Goal: Contribute content: Contribute content

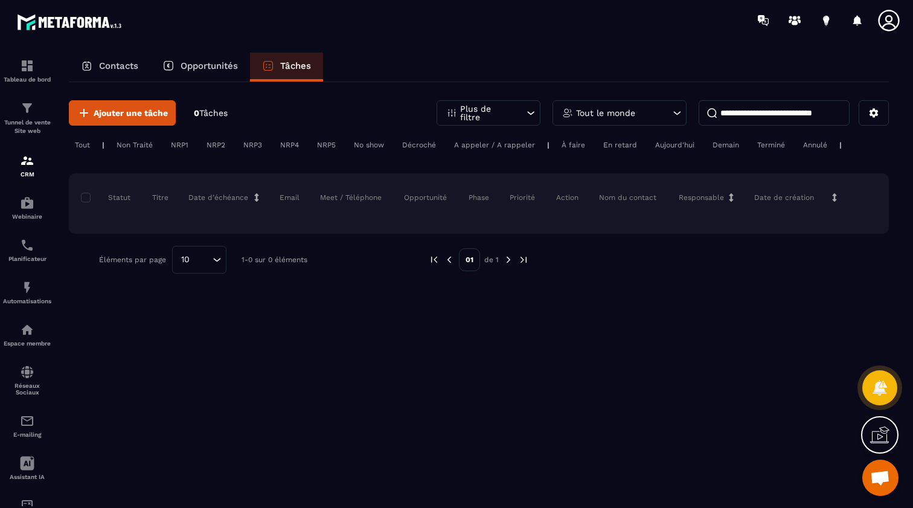
click at [218, 147] on div "NRP2" at bounding box center [216, 145] width 31 height 14
click at [143, 147] on div "Tableau de bord Tunnel de vente Site web CRM Webinaire Planificateur Automatisa…" at bounding box center [103, 273] width 206 height 466
click at [190, 60] on p "Opportunités" at bounding box center [209, 65] width 57 height 11
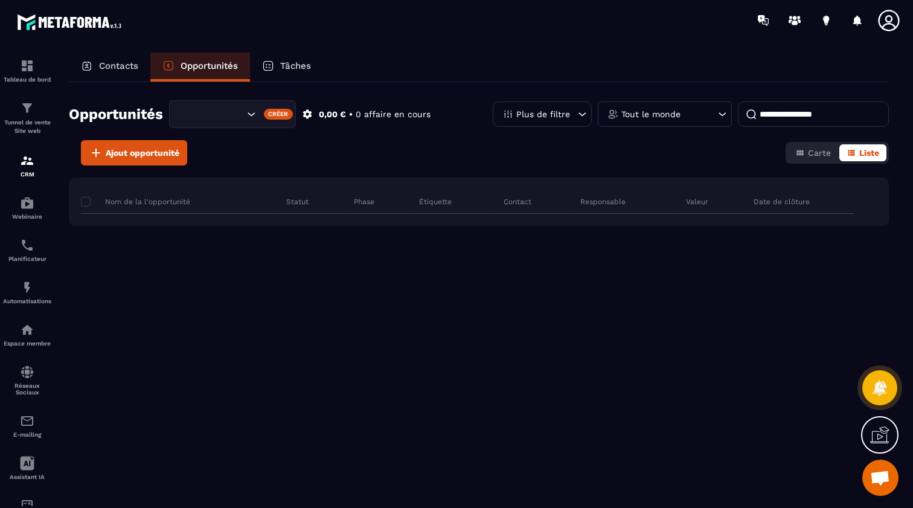
click at [121, 155] on div "Tableau de bord Tunnel de vente Site web CRM Webinaire Planificateur Automatisa…" at bounding box center [103, 273] width 206 height 466
click at [127, 66] on p "Contacts" at bounding box center [118, 65] width 39 height 11
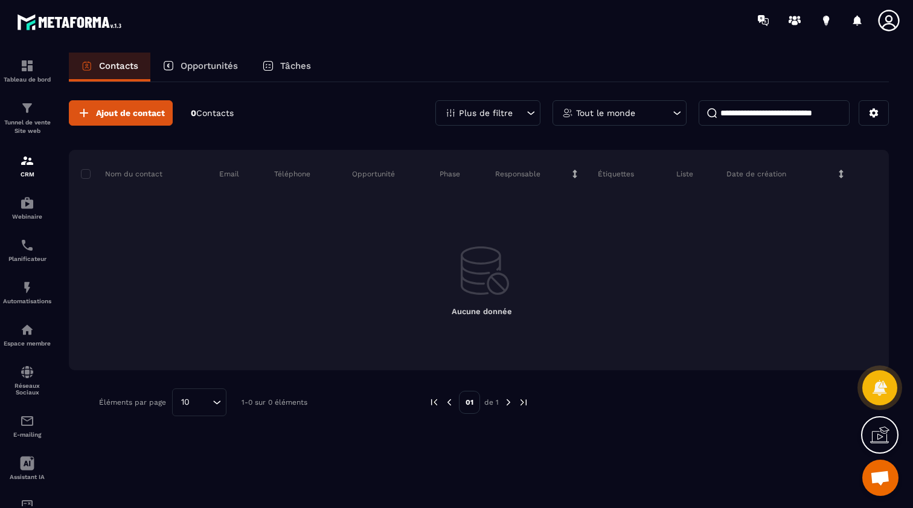
click at [106, 117] on div "Tableau de bord Tunnel de vente Site web CRM Webinaire Planificateur Automatisa…" at bounding box center [103, 273] width 206 height 466
click at [93, 108] on div "Tableau de bord Tunnel de vente Site web CRM Webinaire Planificateur Automatisa…" at bounding box center [103, 273] width 206 height 466
click at [85, 109] on div "Tableau de bord Tunnel de vente Site web CRM Webinaire Planificateur Automatisa…" at bounding box center [103, 273] width 206 height 466
click at [118, 119] on div "Tableau de bord Tunnel de vente Site web CRM Webinaire Planificateur Automatisa…" at bounding box center [103, 273] width 206 height 466
click at [162, 117] on div "Tableau de bord Tunnel de vente Site web CRM Webinaire Planificateur Automatisa…" at bounding box center [103, 273] width 206 height 466
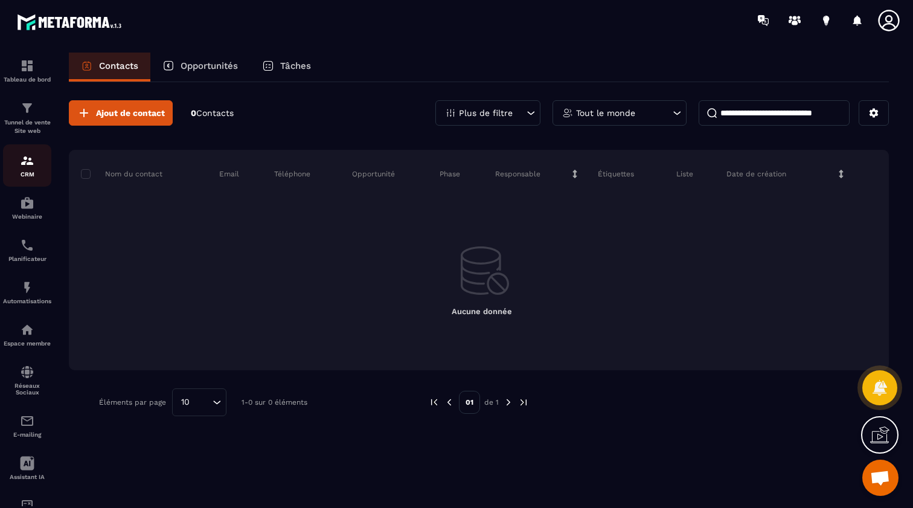
click at [25, 166] on img at bounding box center [27, 160] width 14 height 14
click at [24, 205] on img at bounding box center [27, 203] width 14 height 14
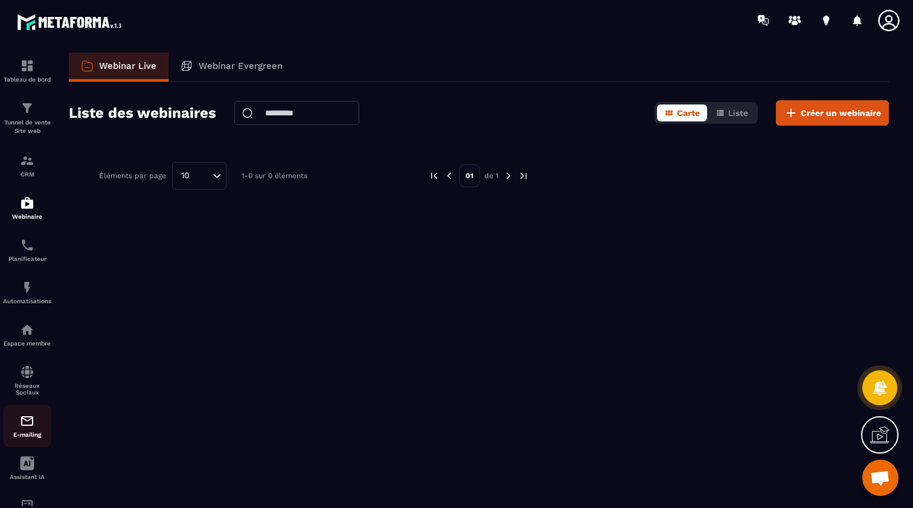
click at [28, 421] on img at bounding box center [27, 421] width 14 height 14
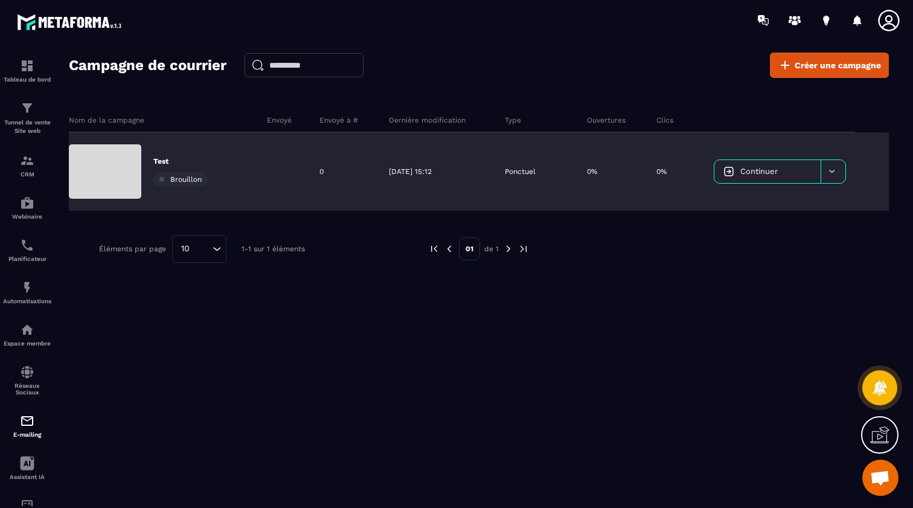
click at [784, 171] on link "Continuer" at bounding box center [768, 171] width 106 height 23
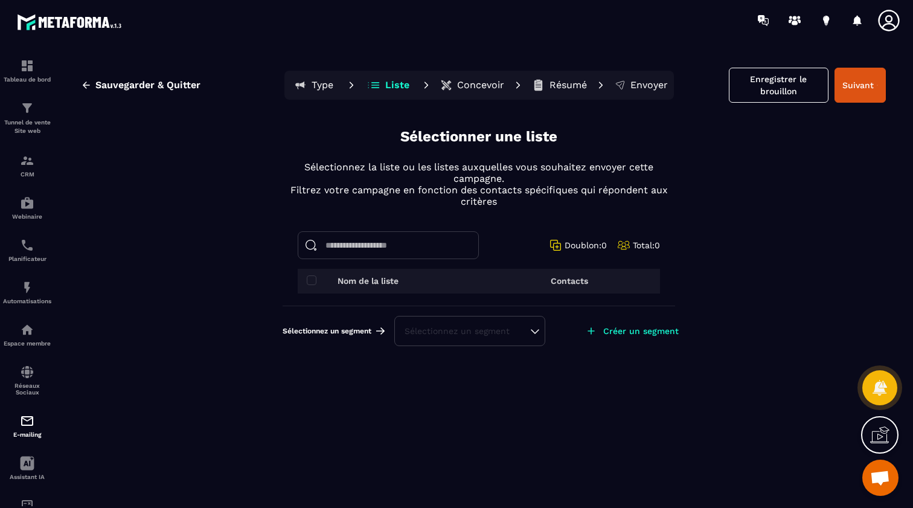
click at [452, 277] on div "Nom de la liste" at bounding box center [388, 281] width 163 height 10
click at [388, 285] on th "Nom de la liste" at bounding box center [388, 281] width 181 height 25
click at [327, 280] on div "Nom de la liste" at bounding box center [388, 281] width 163 height 10
click at [313, 280] on span at bounding box center [312, 280] width 10 height 10
click at [308, 284] on label at bounding box center [312, 281] width 10 height 10
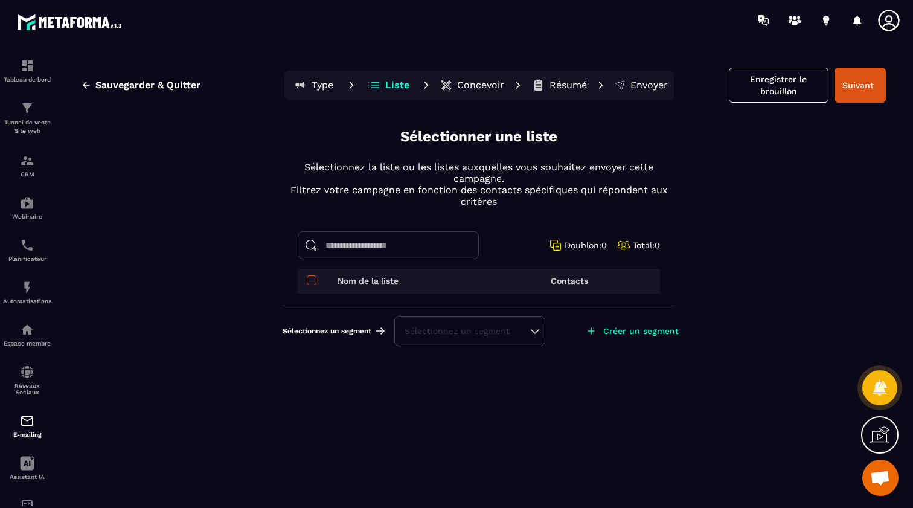
click at [308, 284] on label at bounding box center [312, 281] width 10 height 10
click at [310, 284] on span at bounding box center [312, 280] width 10 height 10
click at [310, 280] on span at bounding box center [312, 280] width 10 height 10
click at [354, 330] on span "Sélectionnez un segment" at bounding box center [327, 331] width 89 height 10
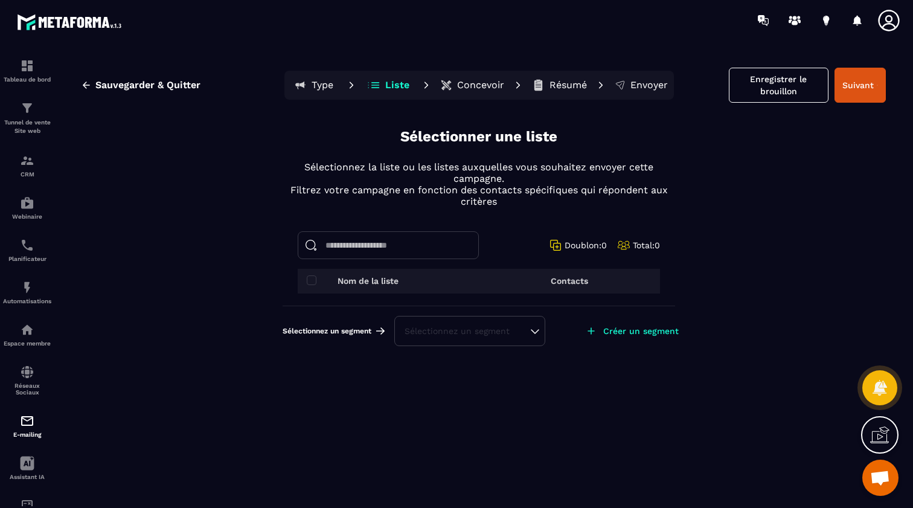
click at [306, 281] on th "Nom de la liste" at bounding box center [388, 281] width 181 height 25
click at [433, 329] on div "Sélectionnez un segment" at bounding box center [470, 331] width 130 height 12
click at [615, 332] on p "Créer un segment" at bounding box center [640, 331] width 75 height 10
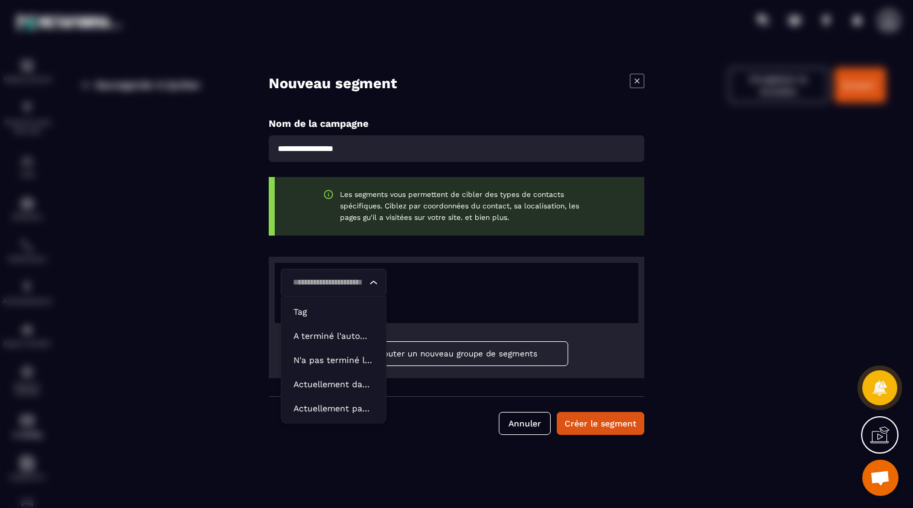
click at [371, 281] on icon "Search for option" at bounding box center [374, 283] width 12 height 12
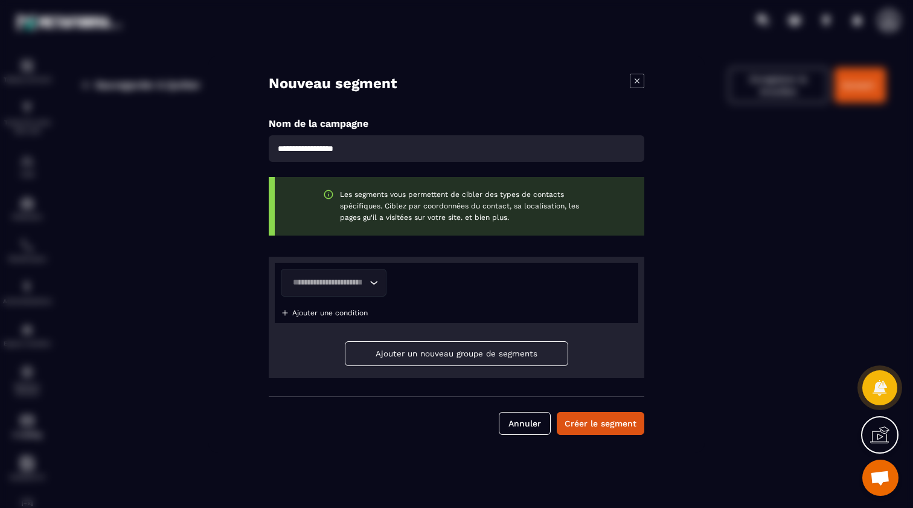
click at [432, 282] on div "Loading..." at bounding box center [457, 283] width 352 height 28
click at [332, 277] on input "Search for option" at bounding box center [328, 282] width 78 height 13
type input "*"
type input "****"
click at [426, 278] on div "Loading..." at bounding box center [457, 283] width 352 height 28
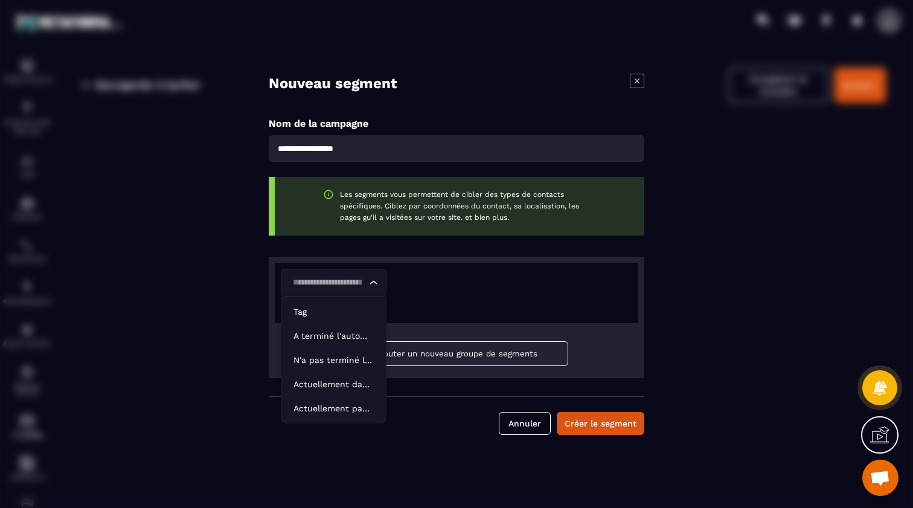
click at [372, 286] on icon "Search for option" at bounding box center [374, 283] width 12 height 12
click at [326, 318] on li "Tag" at bounding box center [333, 312] width 104 height 24
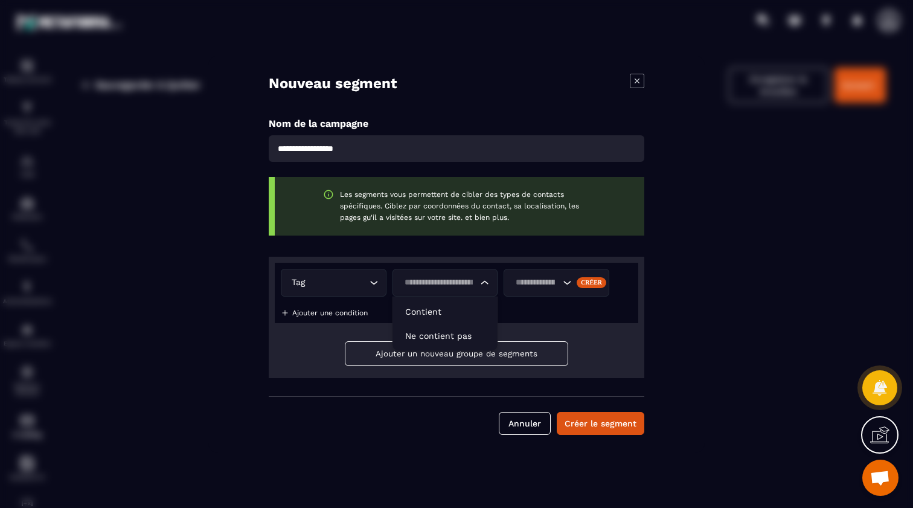
click at [476, 281] on input "Search for option" at bounding box center [439, 282] width 78 height 13
click at [443, 310] on p "Contient" at bounding box center [445, 312] width 80 height 12
click at [548, 277] on input "Search for option" at bounding box center [536, 282] width 48 height 13
click at [586, 284] on div "Créer" at bounding box center [592, 282] width 30 height 11
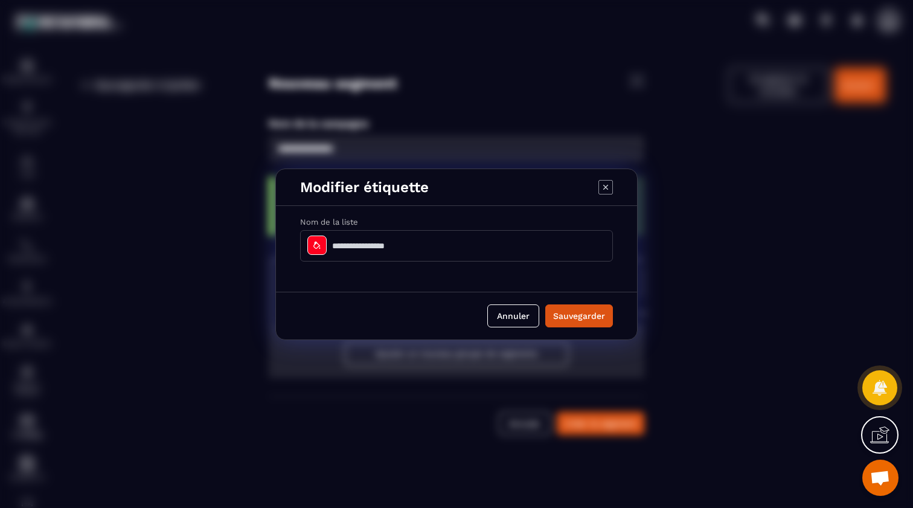
click at [516, 244] on input "Modal window" at bounding box center [456, 245] width 313 height 31
type input "****"
click at [586, 318] on button "Sauvegarder" at bounding box center [579, 315] width 68 height 23
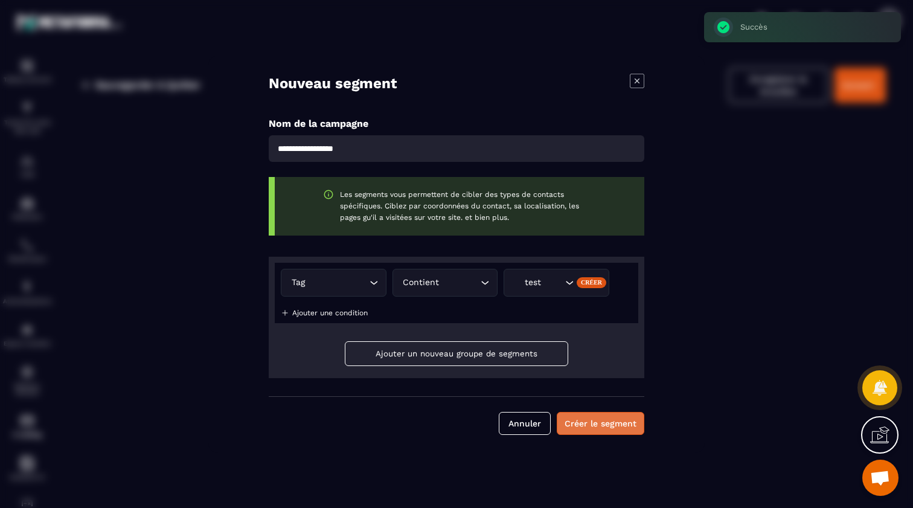
click at [594, 424] on button "Créer le segment" at bounding box center [601, 423] width 88 height 23
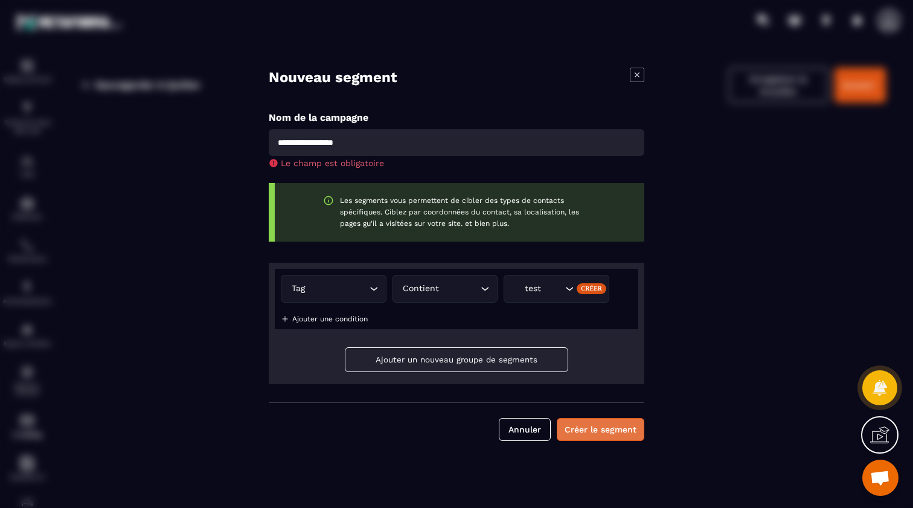
click at [596, 429] on button "Créer le segment" at bounding box center [601, 429] width 88 height 23
click at [583, 433] on button "Créer le segment" at bounding box center [601, 429] width 88 height 23
click at [582, 427] on button "Créer le segment" at bounding box center [601, 429] width 88 height 23
click at [447, 141] on input "Modal window" at bounding box center [457, 142] width 376 height 27
type input "****"
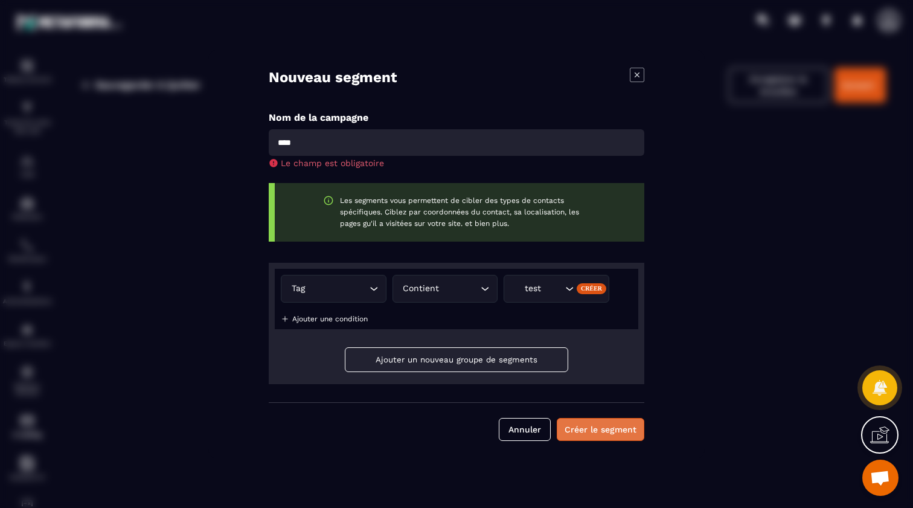
click at [599, 428] on button "Créer le segment" at bounding box center [601, 429] width 88 height 23
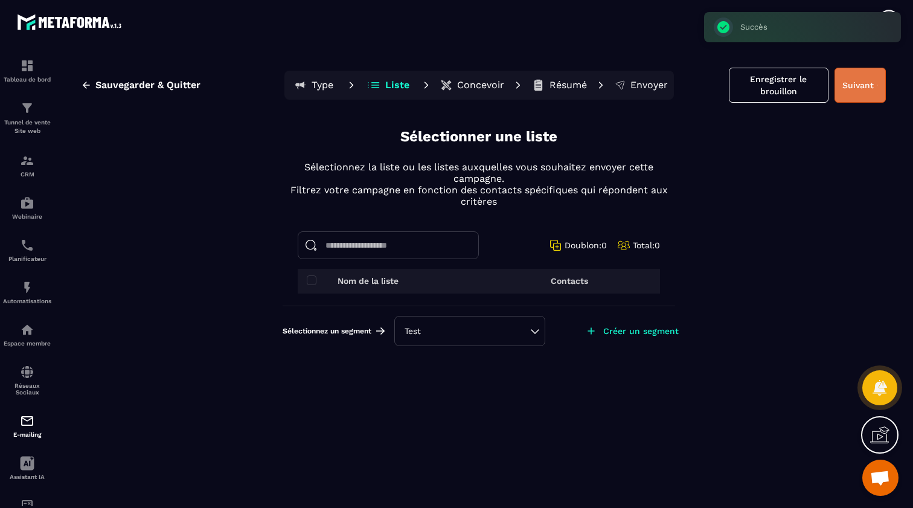
click at [858, 82] on button "Suivant" at bounding box center [860, 85] width 51 height 35
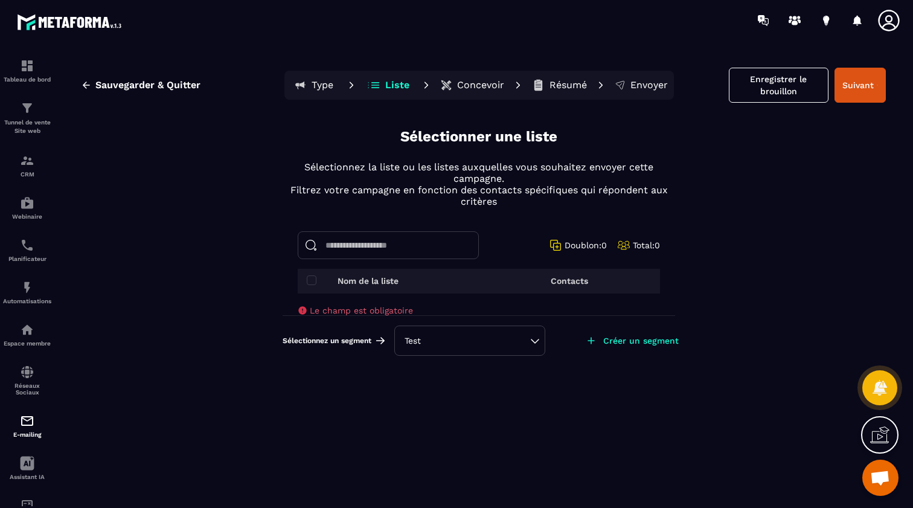
click at [393, 279] on p "Nom de la liste" at bounding box center [368, 281] width 61 height 10
click at [309, 277] on span at bounding box center [312, 280] width 10 height 10
click at [312, 275] on span at bounding box center [312, 280] width 10 height 10
click at [355, 277] on p "Nom de la liste" at bounding box center [368, 281] width 61 height 10
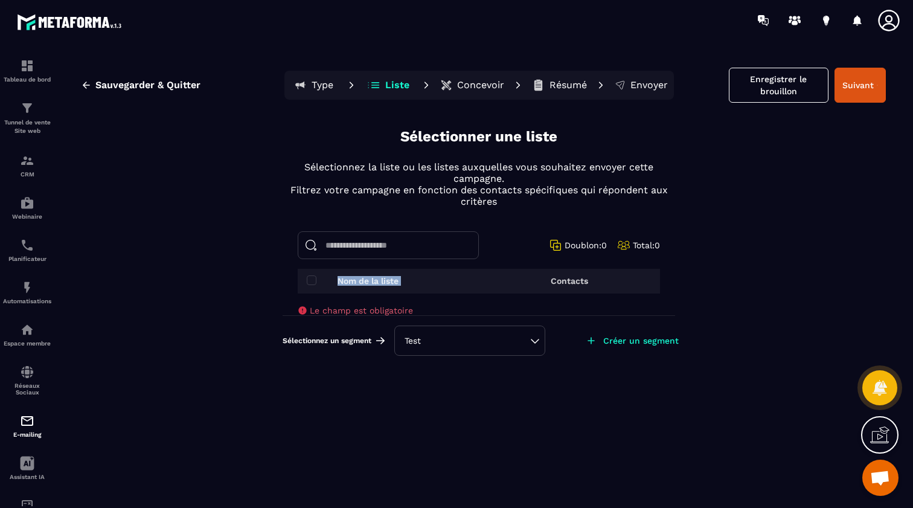
click at [355, 277] on p "Nom de la liste" at bounding box center [368, 281] width 61 height 10
click at [367, 281] on p "Nom de la liste" at bounding box center [368, 281] width 61 height 10
click at [417, 242] on input at bounding box center [388, 245] width 181 height 28
type input "****"
click at [313, 85] on button "Type" at bounding box center [314, 85] width 54 height 24
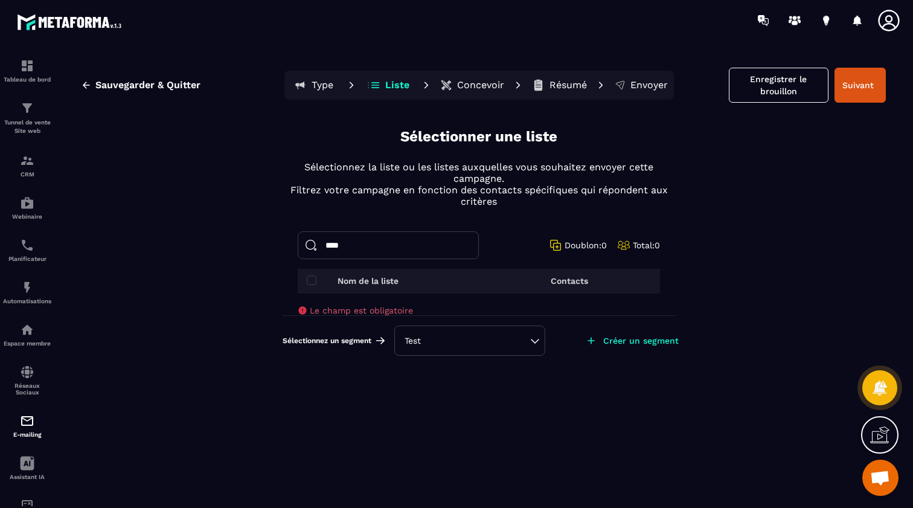
click at [426, 241] on input "****" at bounding box center [388, 245] width 181 height 28
click at [453, 277] on div "Nom de la liste" at bounding box center [388, 281] width 163 height 10
click at [455, 281] on div "Nom de la liste" at bounding box center [388, 281] width 163 height 10
click at [573, 281] on p "Contacts" at bounding box center [569, 281] width 37 height 10
click at [858, 81] on button "Suivant" at bounding box center [860, 85] width 51 height 35
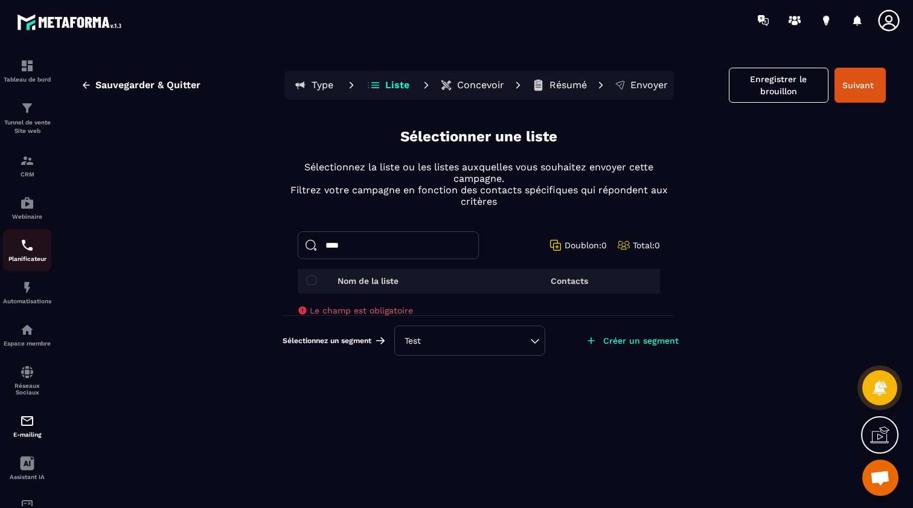
click at [23, 251] on img at bounding box center [27, 245] width 14 height 14
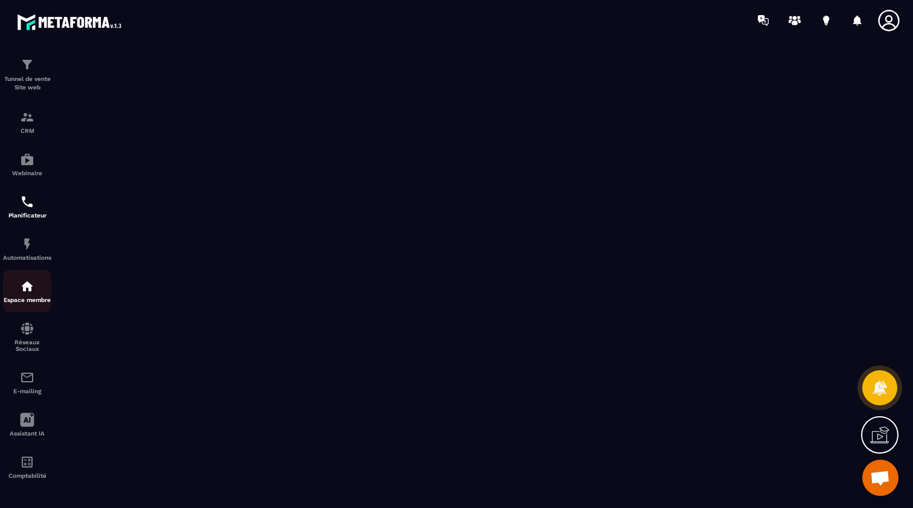
scroll to position [43, 0]
click at [24, 335] on img at bounding box center [27, 328] width 14 height 14
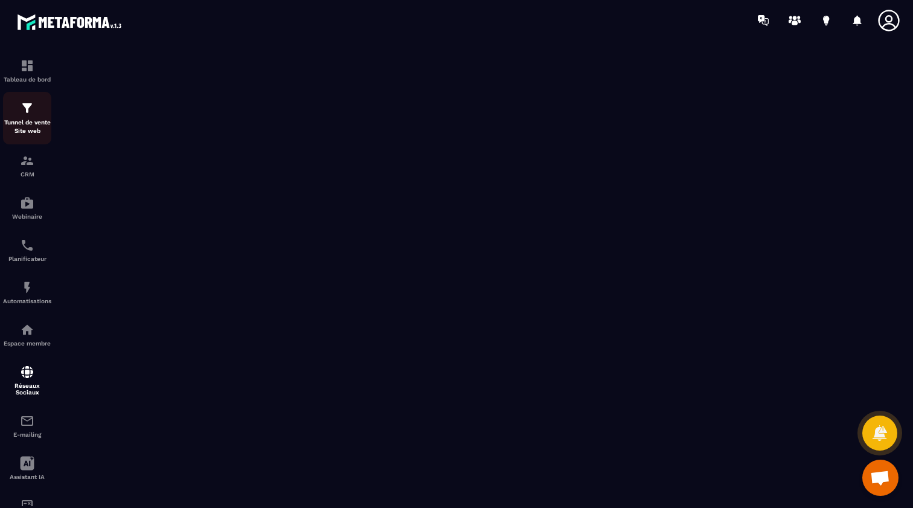
click at [28, 117] on div "Tunnel de vente Site web" at bounding box center [27, 118] width 48 height 34
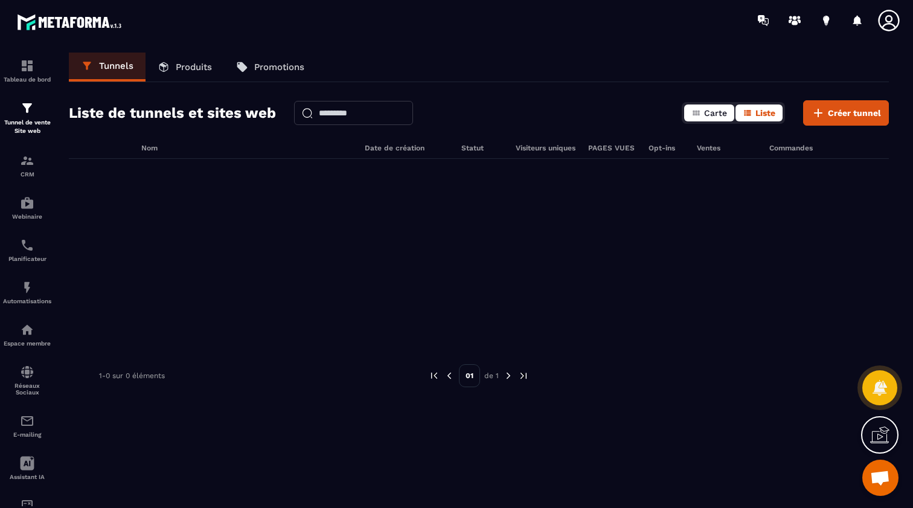
click at [701, 112] on icon "button" at bounding box center [697, 113] width 10 height 10
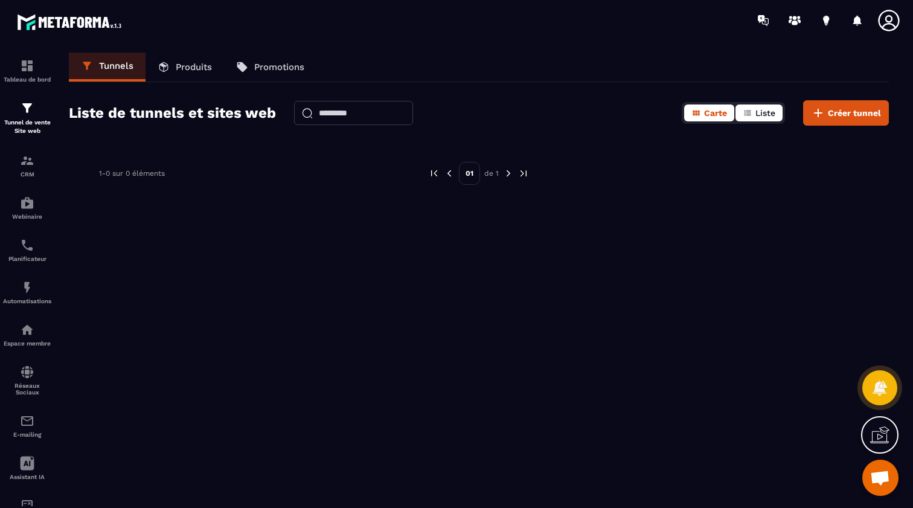
click at [760, 116] on span "Liste" at bounding box center [766, 113] width 20 height 10
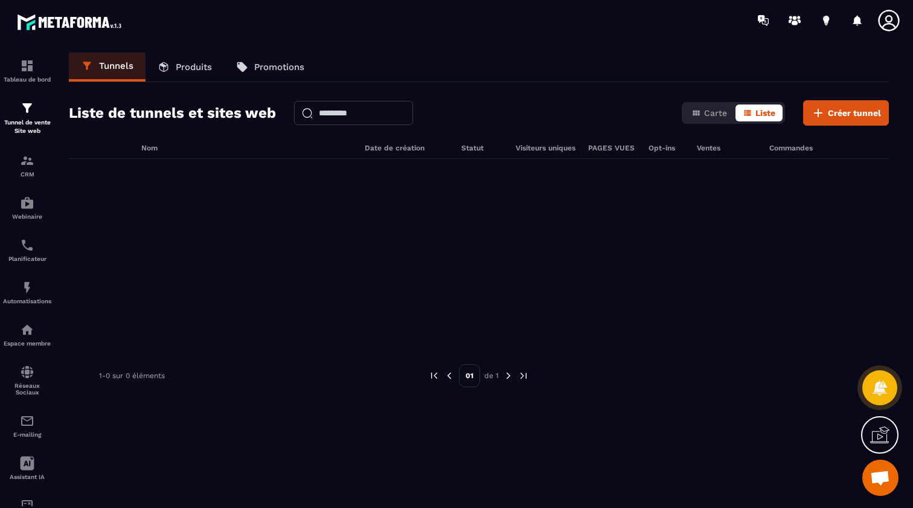
click at [190, 57] on link "Produits" at bounding box center [185, 67] width 79 height 29
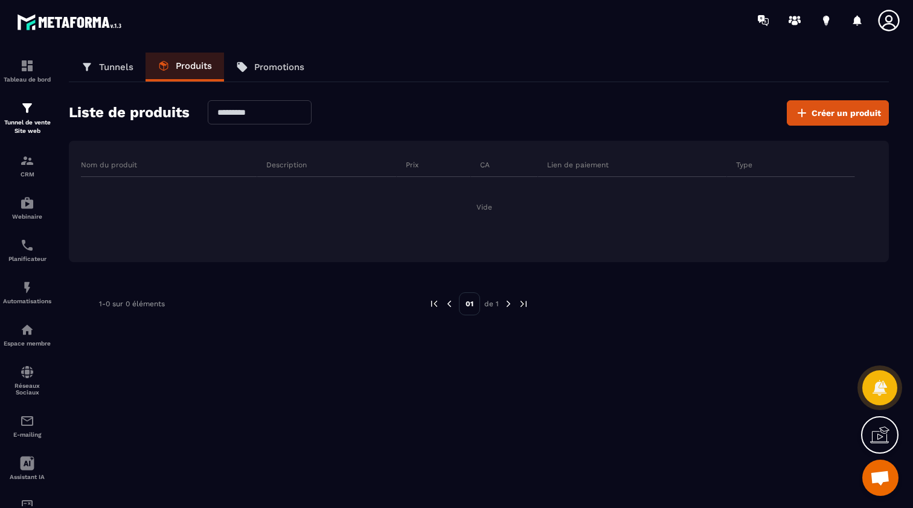
click at [111, 66] on p "Tunnels" at bounding box center [116, 67] width 34 height 11
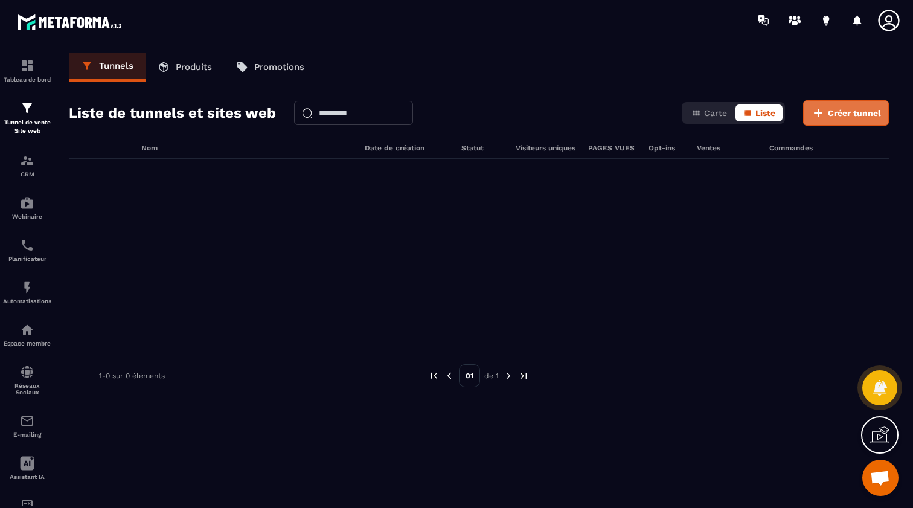
click at [854, 108] on span "Créer tunnel" at bounding box center [854, 113] width 53 height 12
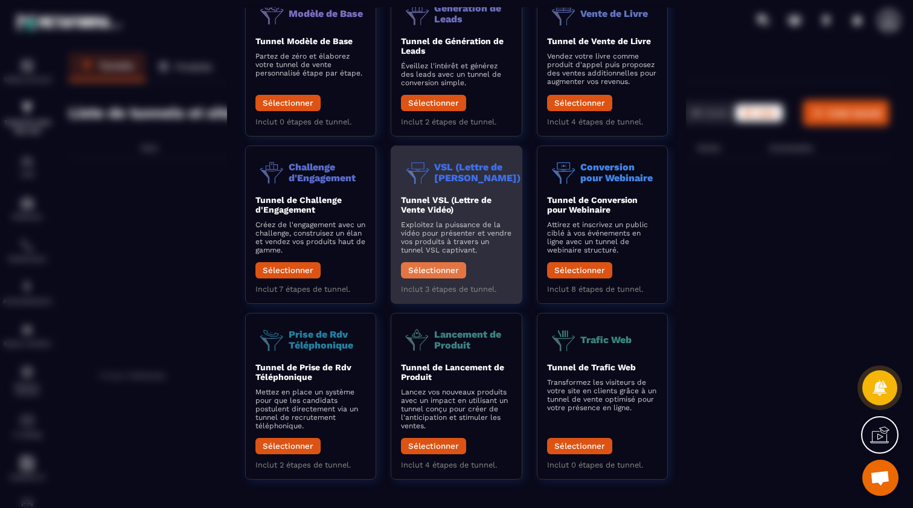
click at [437, 263] on button "Sélectionner" at bounding box center [433, 270] width 65 height 16
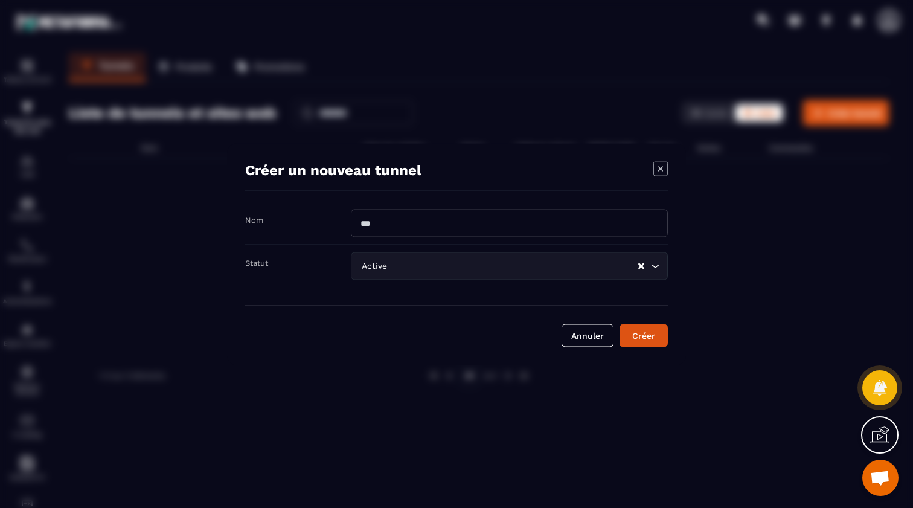
click at [437, 217] on input "Modal window" at bounding box center [509, 223] width 317 height 28
type input "****"
click at [441, 269] on input "Search for option" at bounding box center [514, 265] width 248 height 13
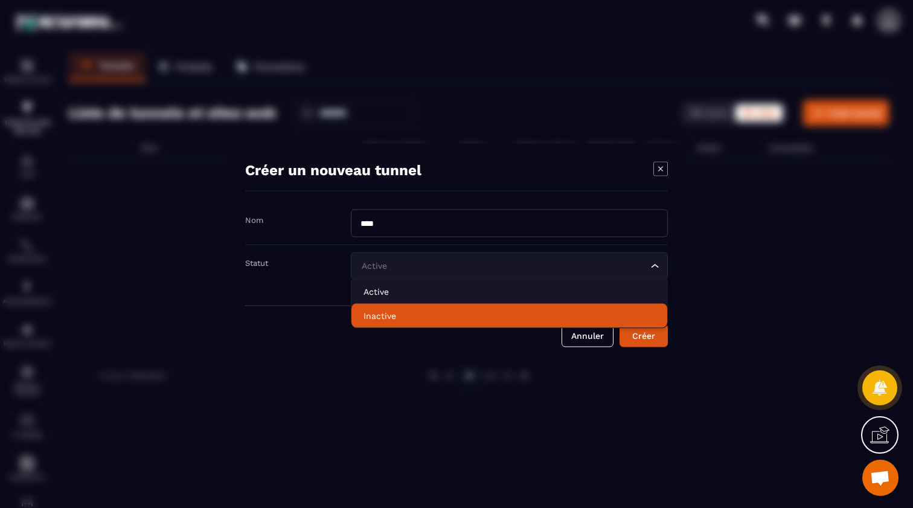
click at [391, 313] on p "Inactive" at bounding box center [510, 315] width 292 height 12
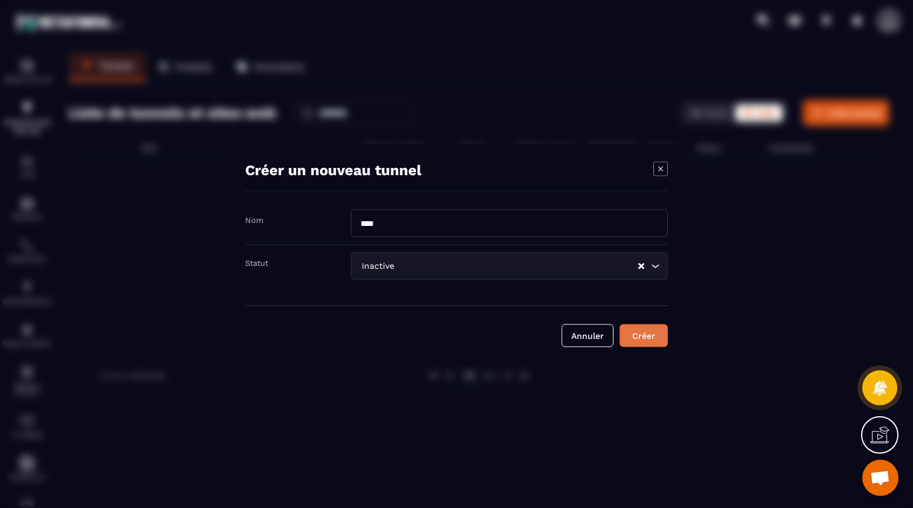
click at [637, 330] on div "Créer" at bounding box center [644, 335] width 33 height 12
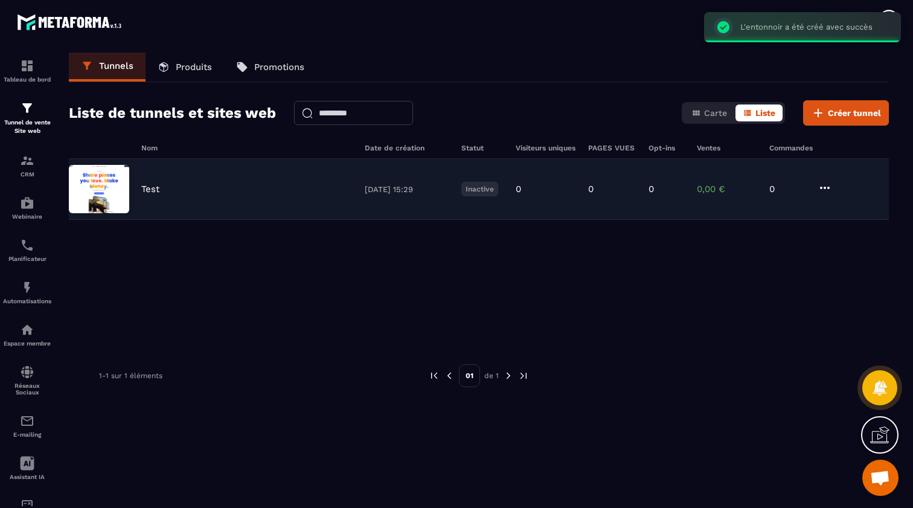
click at [111, 187] on img at bounding box center [99, 189] width 60 height 48
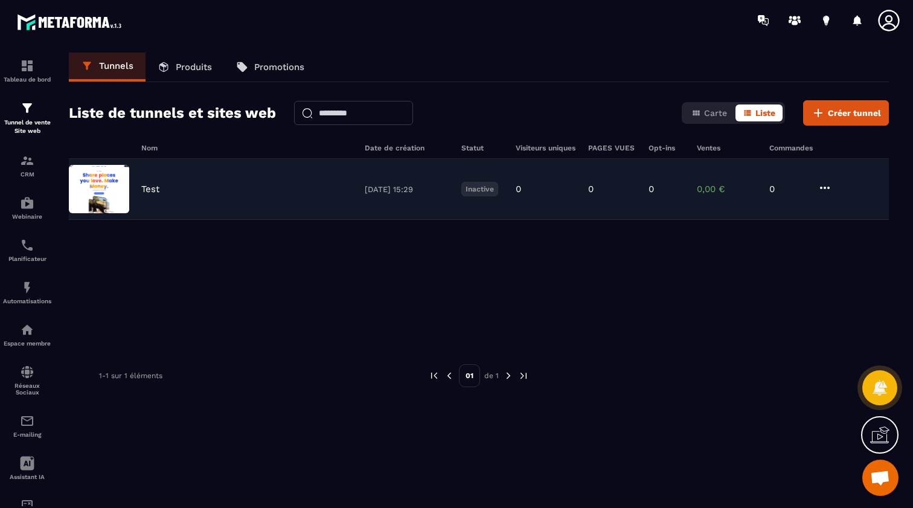
click at [831, 188] on icon at bounding box center [825, 188] width 14 height 14
click at [851, 214] on button "Modifier" at bounding box center [871, 213] width 97 height 22
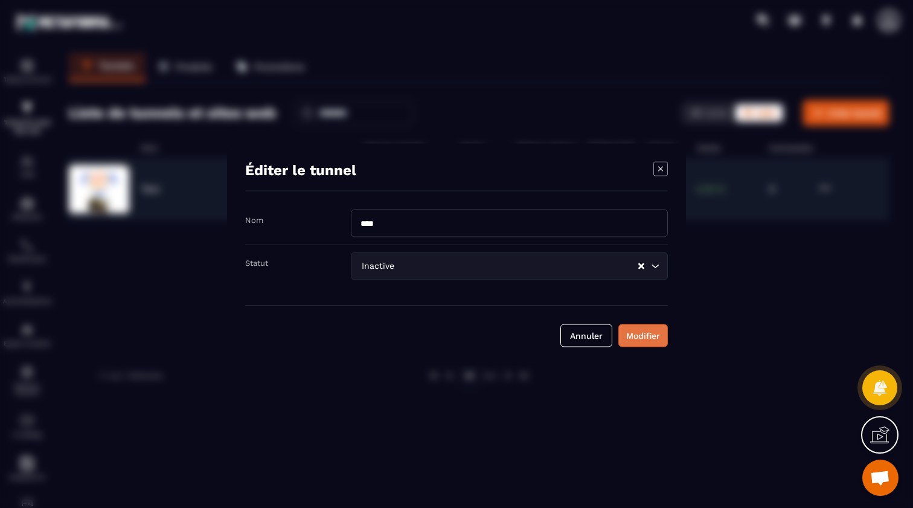
click at [636, 335] on div "Modifier" at bounding box center [643, 335] width 34 height 12
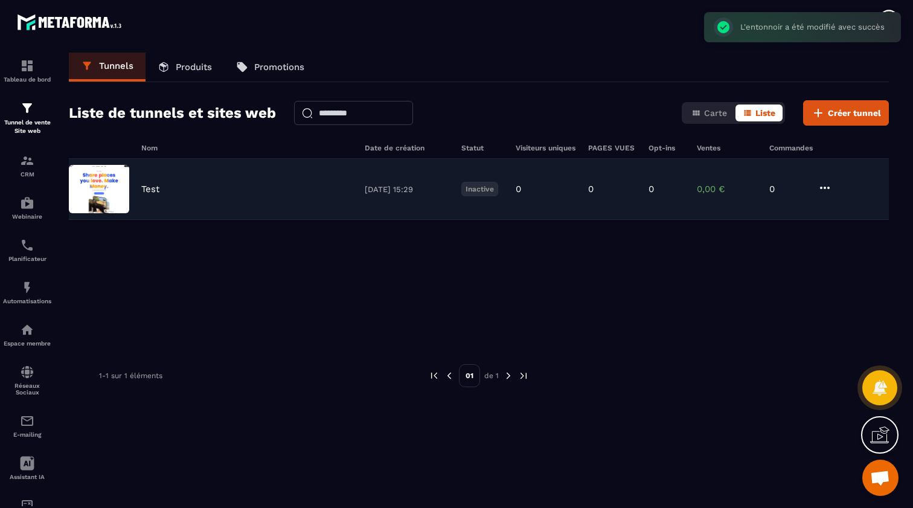
click at [828, 187] on icon at bounding box center [825, 188] width 10 height 2
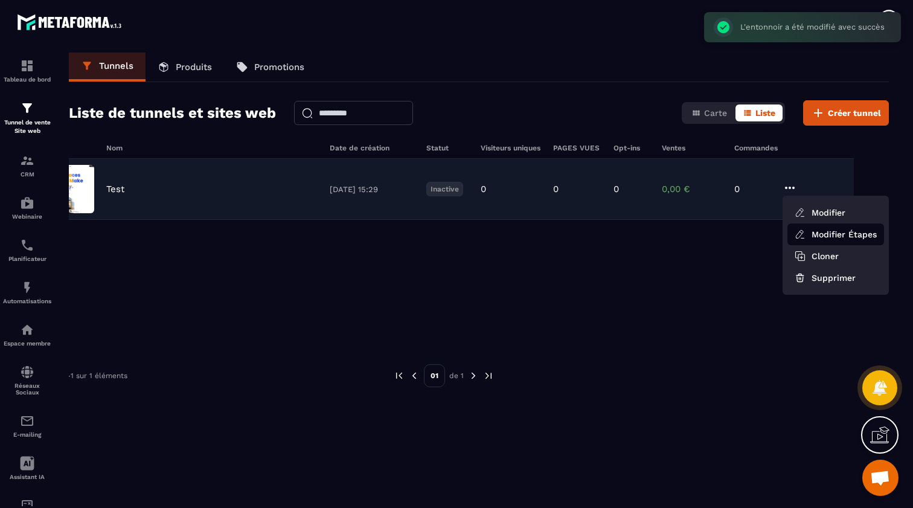
scroll to position [0, 35]
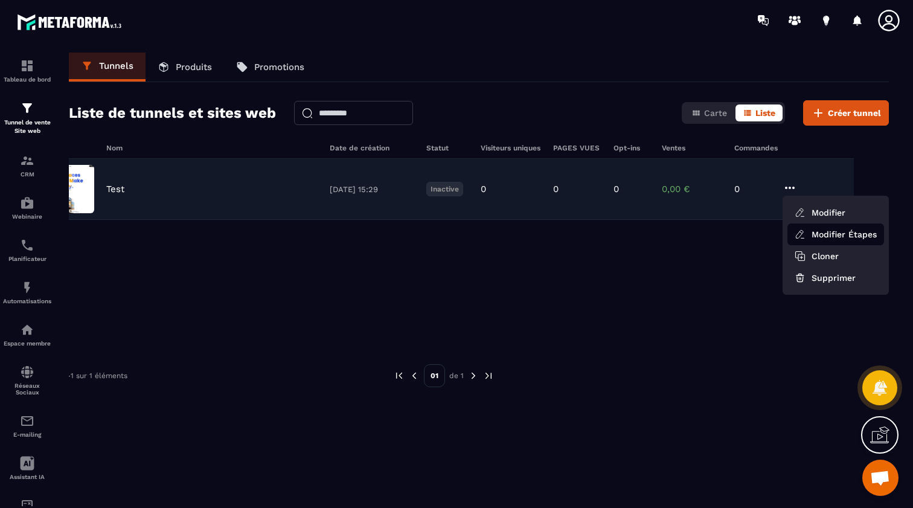
click at [826, 235] on link "Modifier Étapes" at bounding box center [836, 234] width 97 height 22
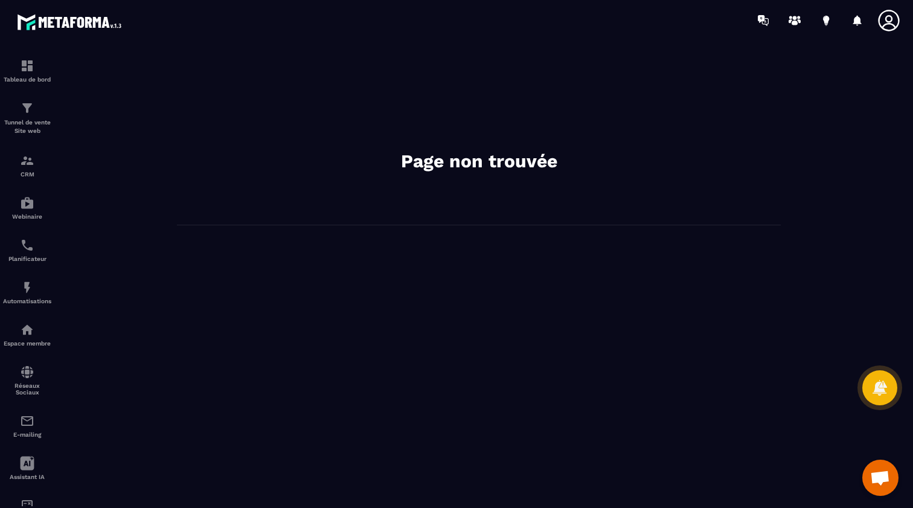
click at [607, 233] on div "Page non trouvée" at bounding box center [479, 274] width 844 height 443
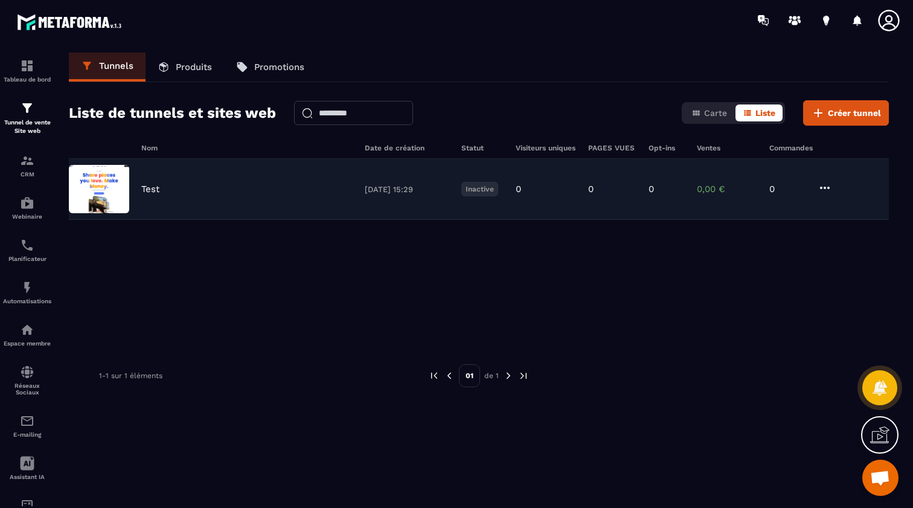
click at [827, 188] on icon at bounding box center [825, 188] width 10 height 2
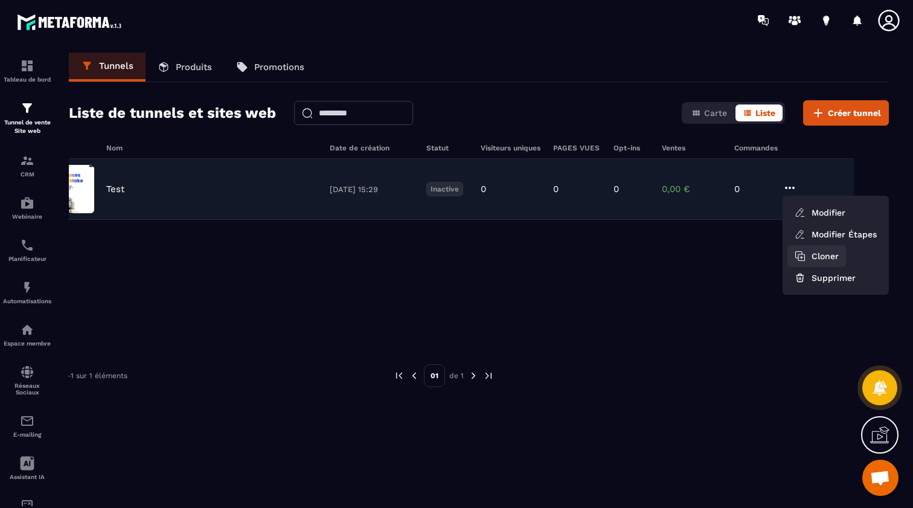
scroll to position [0, 35]
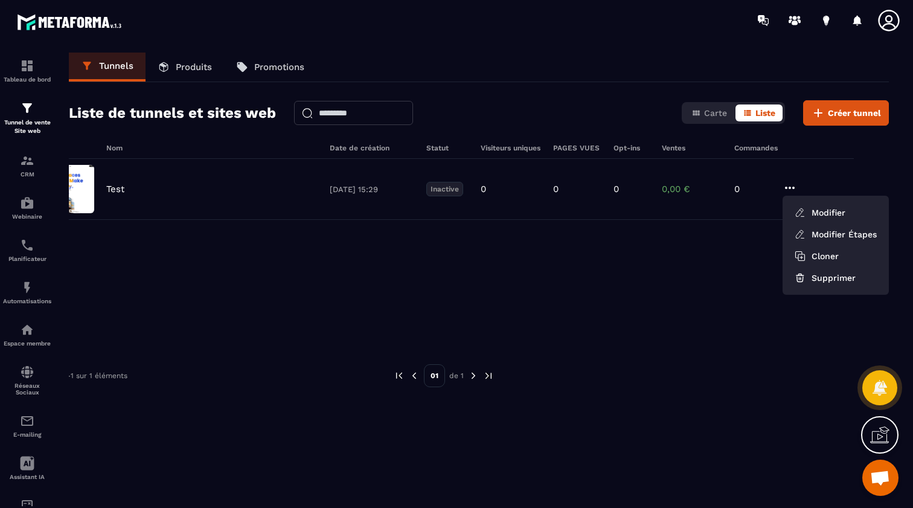
click at [533, 251] on div "Test [DATE] 15:29 Inactive 0 0 0 0,00 € 0 Modifier Modifier Étapes Cloner Suppr…" at bounding box center [444, 249] width 820 height 181
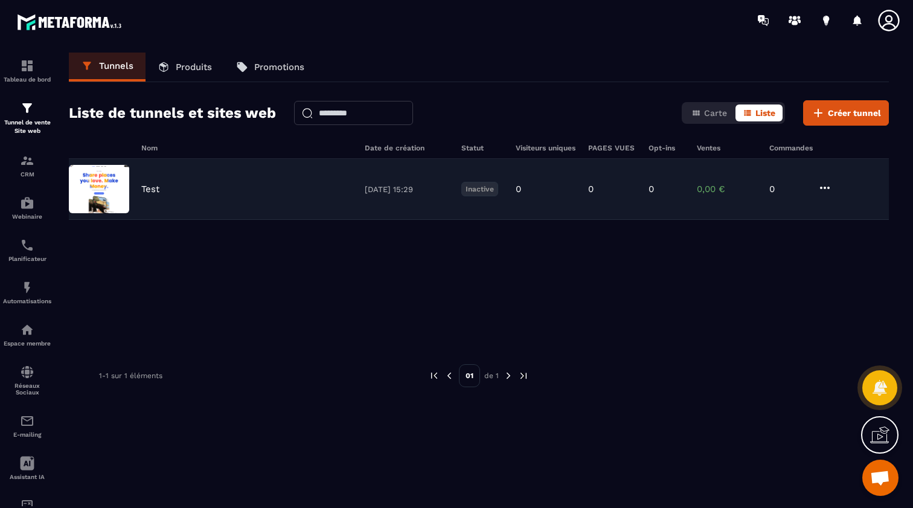
click at [124, 185] on img at bounding box center [99, 189] width 60 height 48
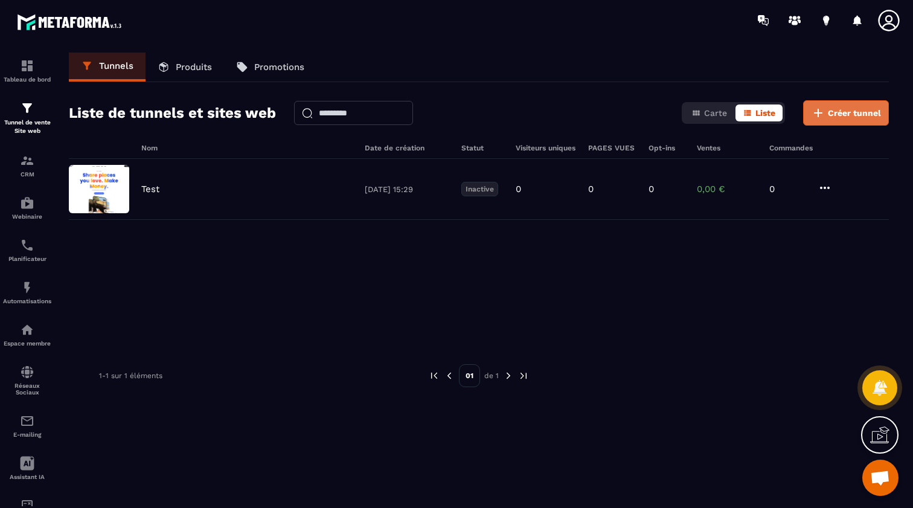
click at [852, 111] on span "Créer tunnel" at bounding box center [854, 113] width 53 height 12
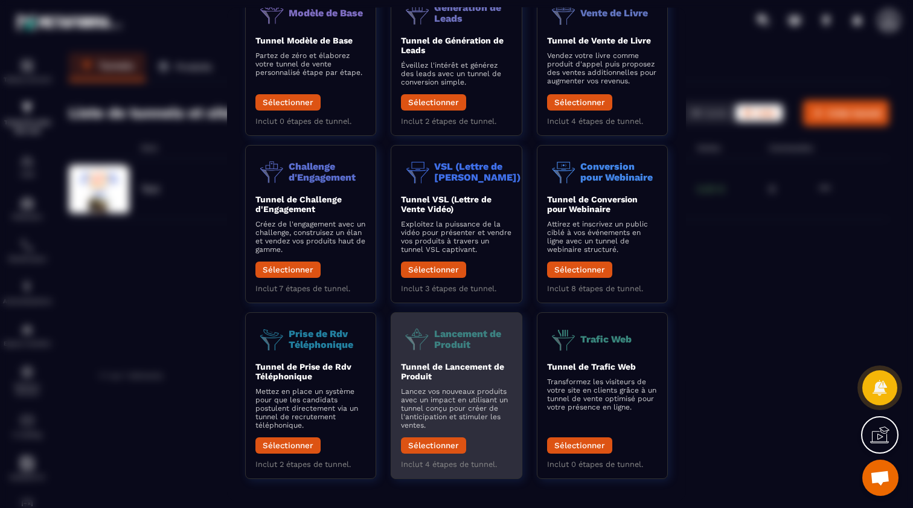
scroll to position [87, 0]
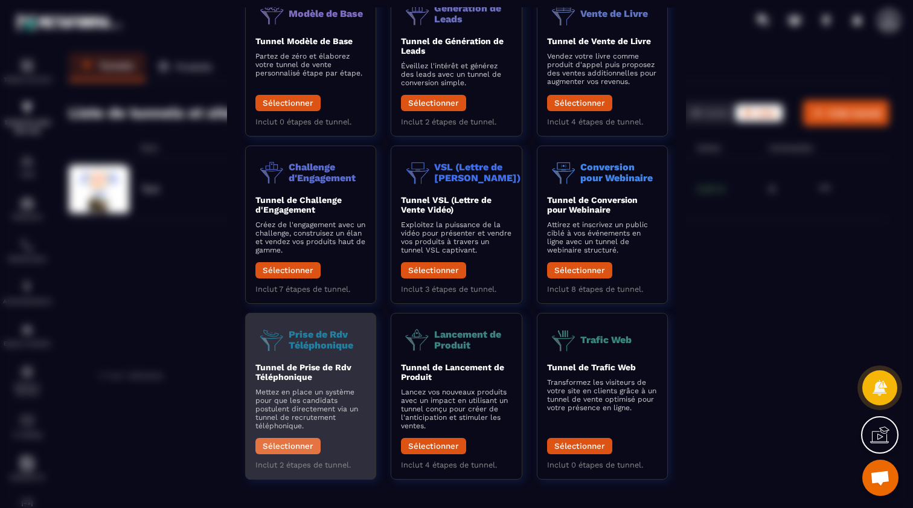
click at [281, 441] on button "Sélectionner" at bounding box center [287, 445] width 65 height 16
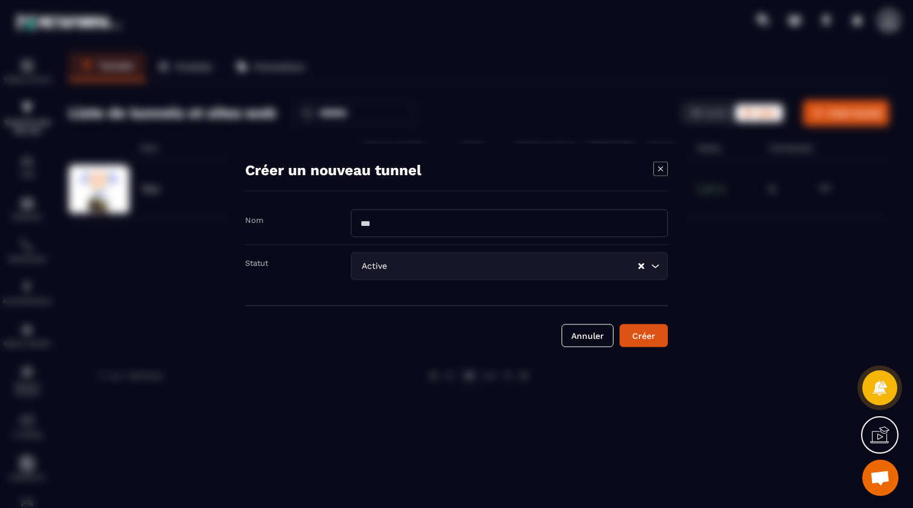
click at [419, 226] on input "Modal window" at bounding box center [509, 223] width 317 height 28
type input "******"
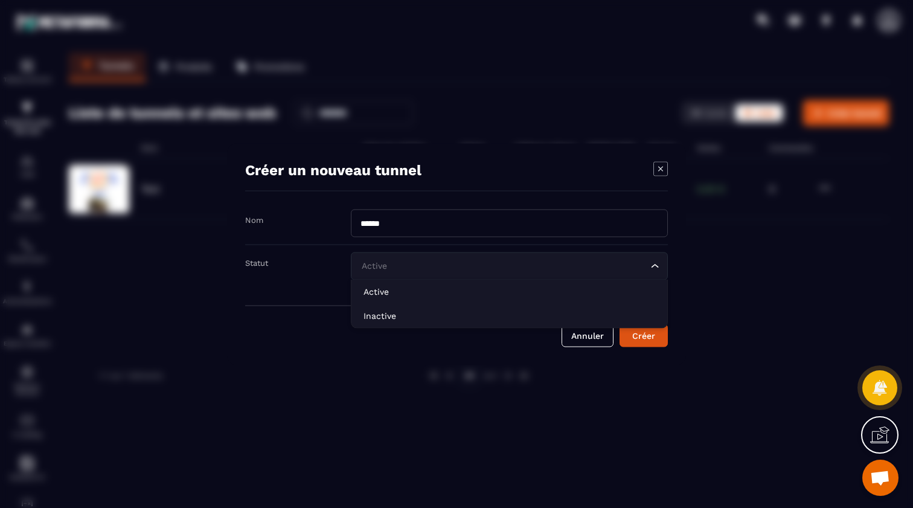
click at [602, 268] on input "Search for option" at bounding box center [503, 265] width 289 height 13
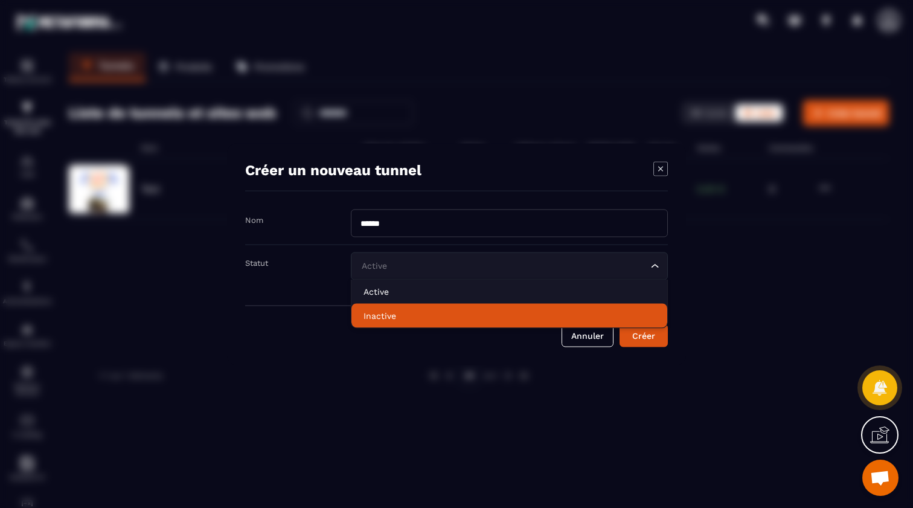
click at [506, 316] on p "Inactive" at bounding box center [510, 315] width 292 height 12
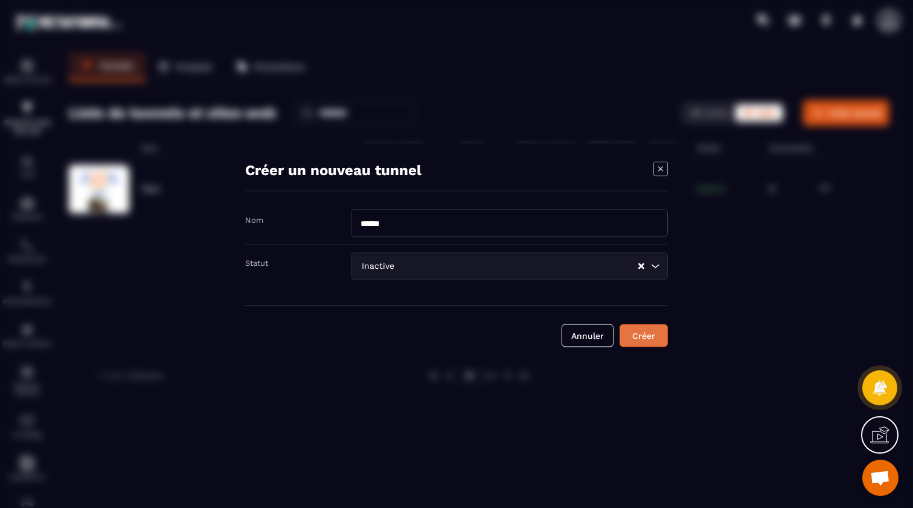
click at [650, 332] on div "Créer" at bounding box center [644, 335] width 33 height 12
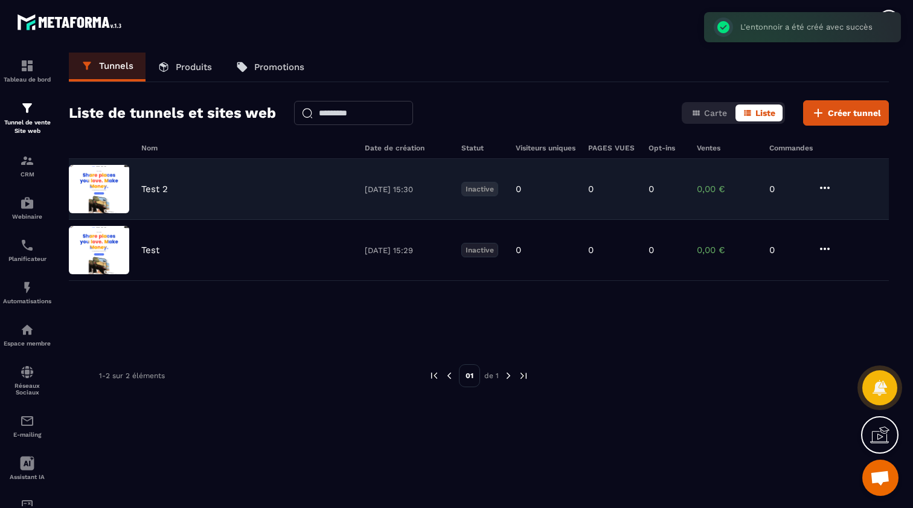
click at [140, 187] on div "Test 2 [DATE] 15:30 Inactive 0 0 0 0,00 € 0" at bounding box center [479, 189] width 820 height 61
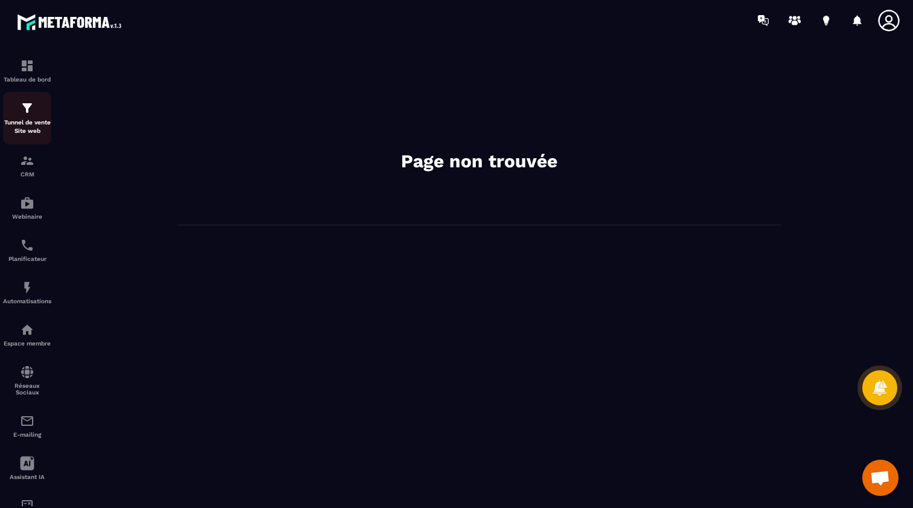
click at [31, 105] on img at bounding box center [27, 108] width 14 height 14
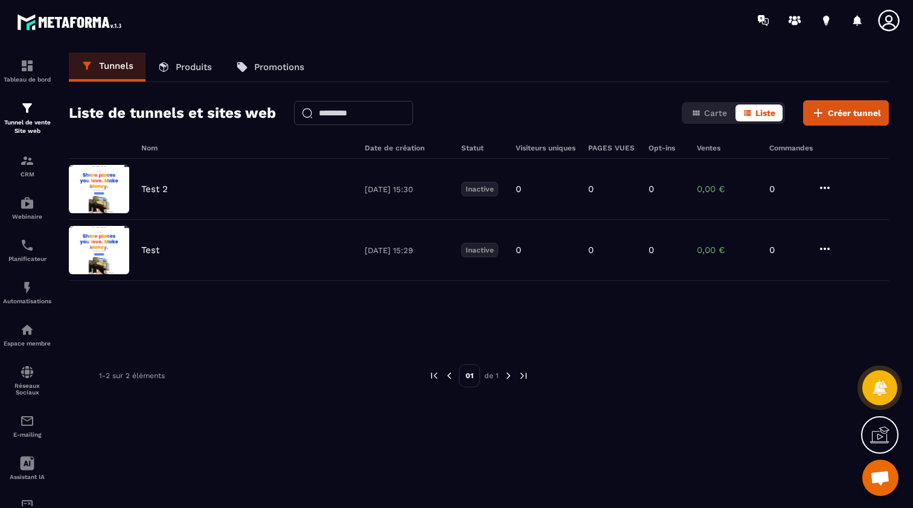
click at [197, 64] on p "Produits" at bounding box center [194, 67] width 36 height 11
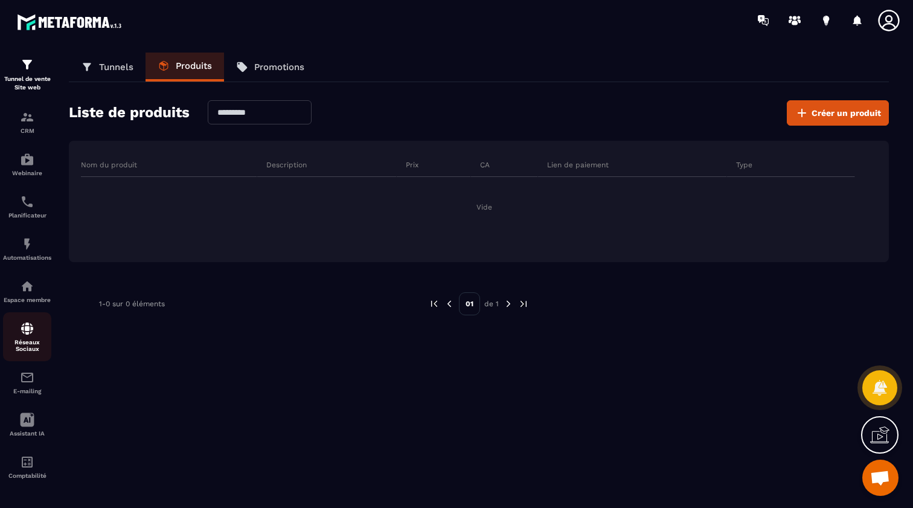
click at [27, 343] on p "Réseaux Sociaux" at bounding box center [27, 345] width 48 height 13
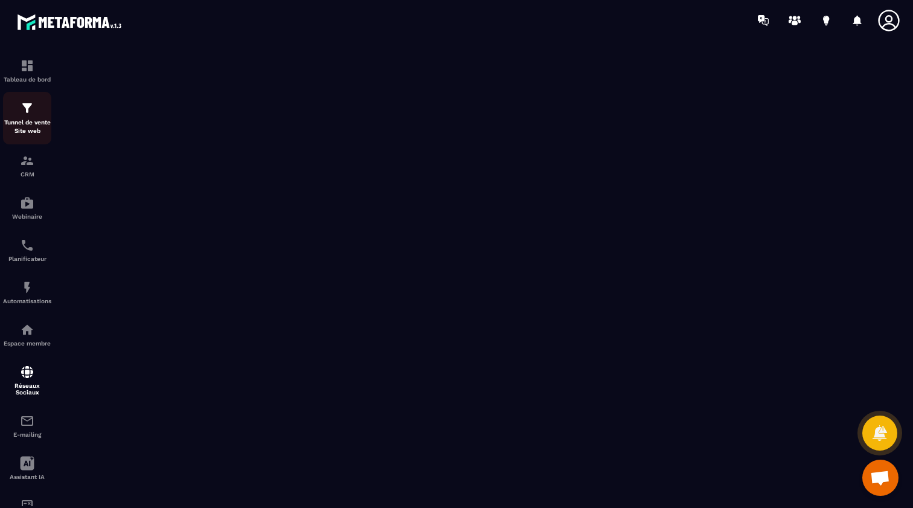
click at [27, 122] on p "Tunnel de vente Site web" at bounding box center [27, 126] width 48 height 17
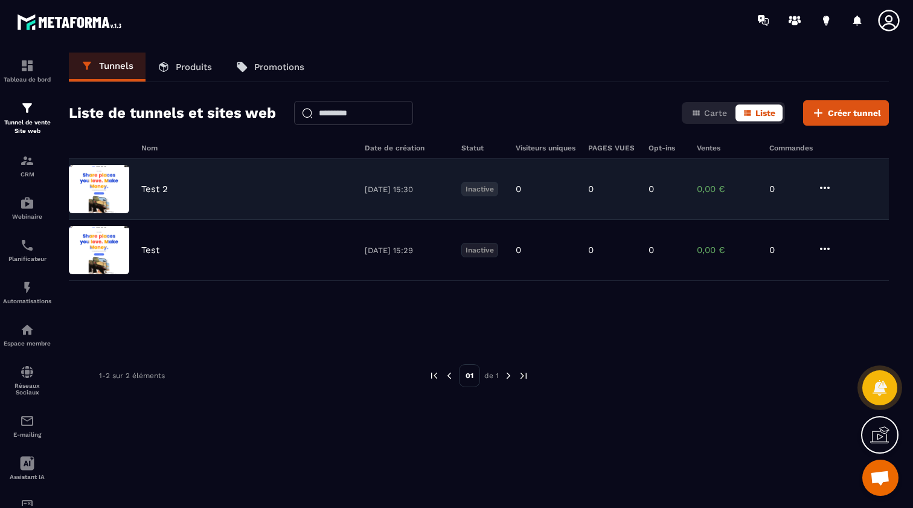
click at [117, 193] on img at bounding box center [99, 189] width 60 height 48
click at [827, 188] on icon at bounding box center [825, 188] width 14 height 14
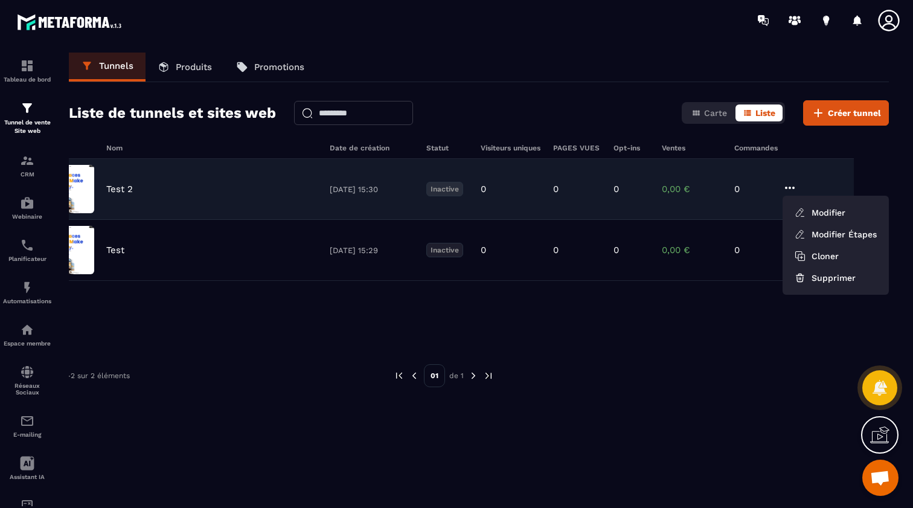
scroll to position [0, 35]
click at [826, 237] on link "Modifier Étapes" at bounding box center [836, 234] width 97 height 22
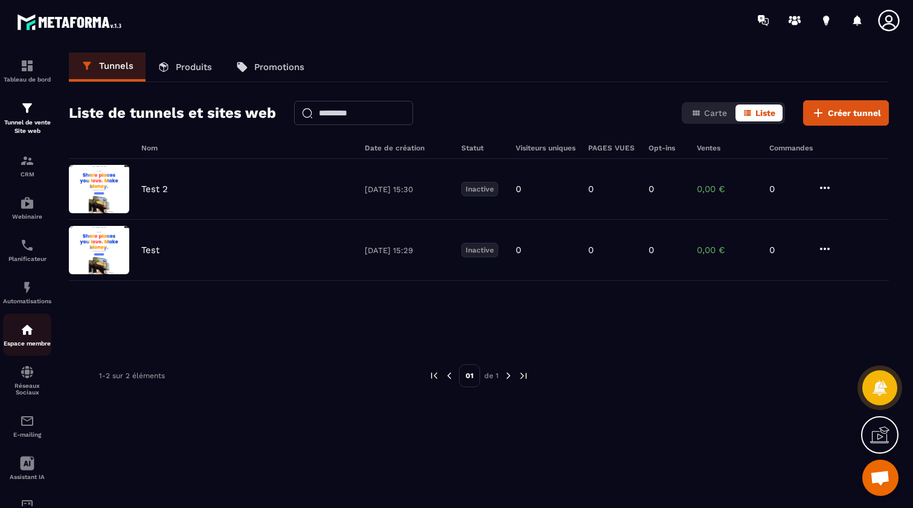
click at [31, 336] on img at bounding box center [27, 330] width 14 height 14
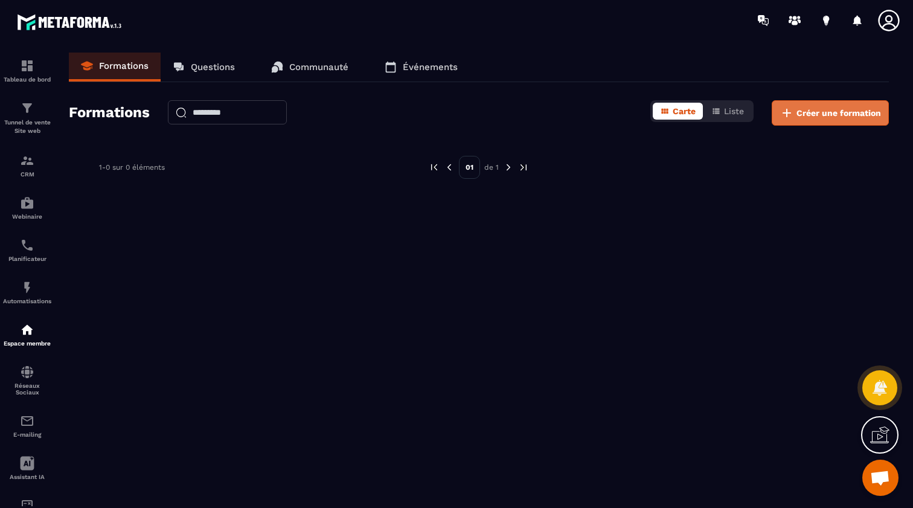
click at [797, 114] on span "Créer une formation" at bounding box center [839, 113] width 85 height 12
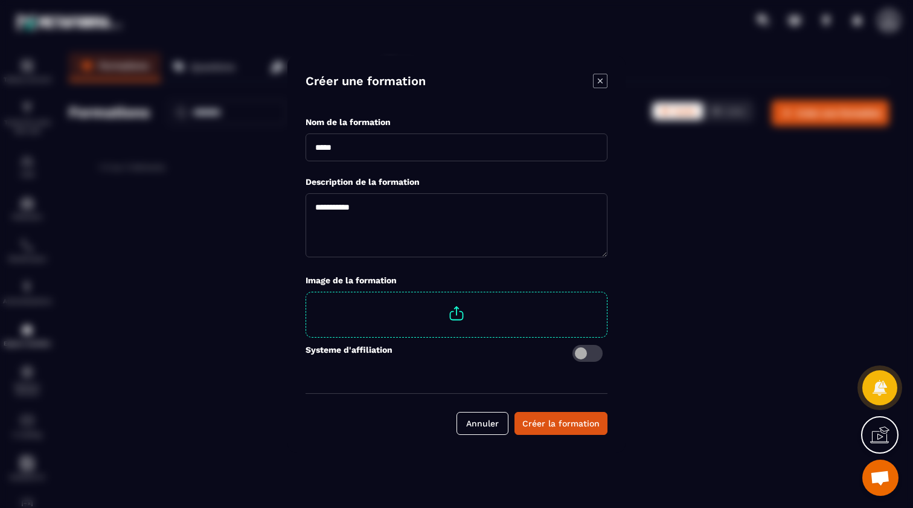
click at [492, 150] on input "Modal window" at bounding box center [457, 147] width 302 height 28
type input "****"
click at [446, 216] on textarea "Modal window" at bounding box center [457, 225] width 302 height 64
type textarea "****"
click at [455, 315] on span "Modal window" at bounding box center [456, 313] width 301 height 42
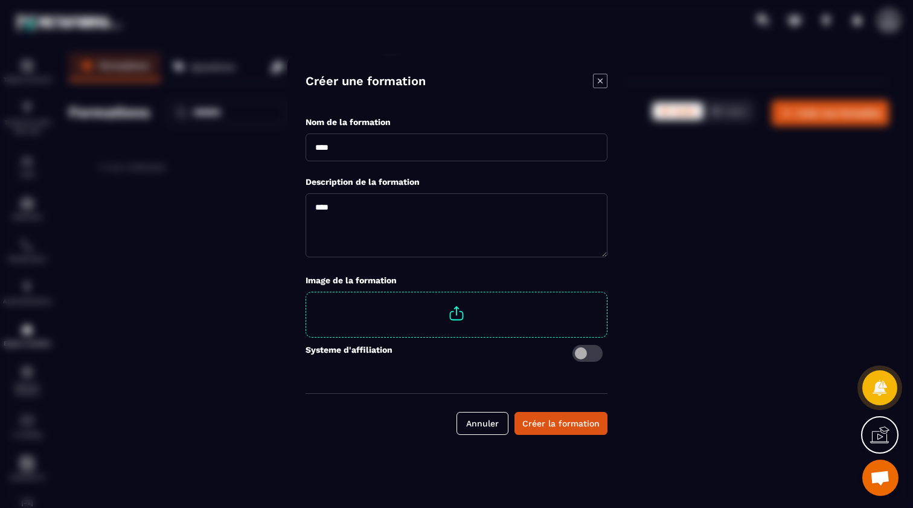
click at [607, 292] on input "Modal window" at bounding box center [607, 292] width 0 height 0
click at [592, 354] on span "Modal window" at bounding box center [588, 353] width 30 height 17
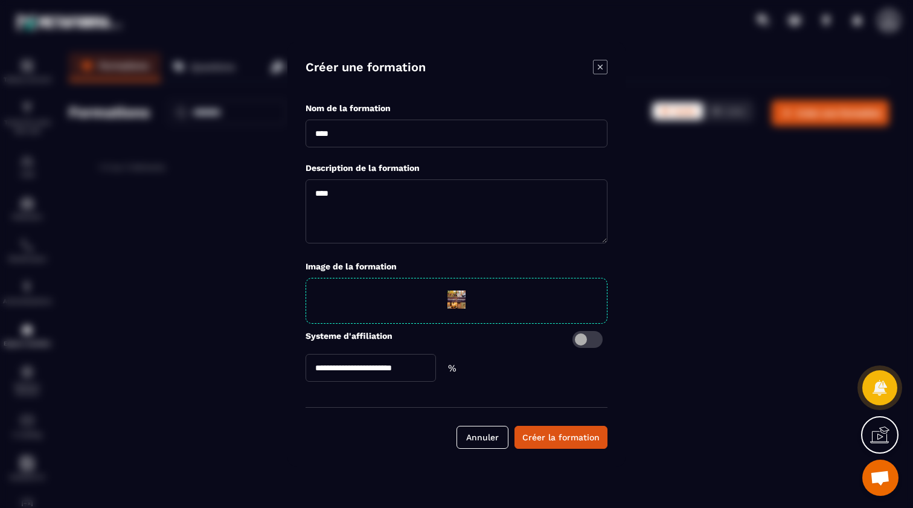
click at [417, 364] on input "Modal window" at bounding box center [371, 368] width 130 height 28
click at [582, 344] on span "Modal window" at bounding box center [588, 339] width 30 height 17
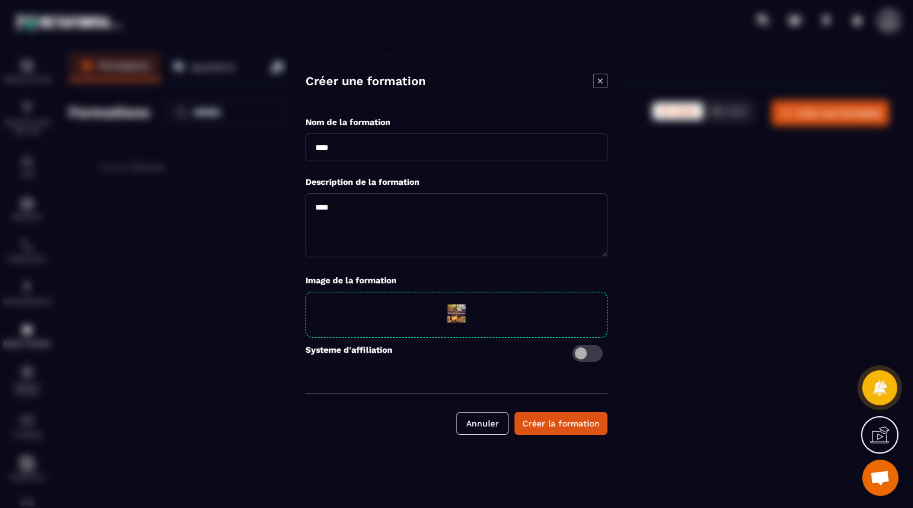
click at [586, 356] on span "Modal window" at bounding box center [588, 353] width 30 height 17
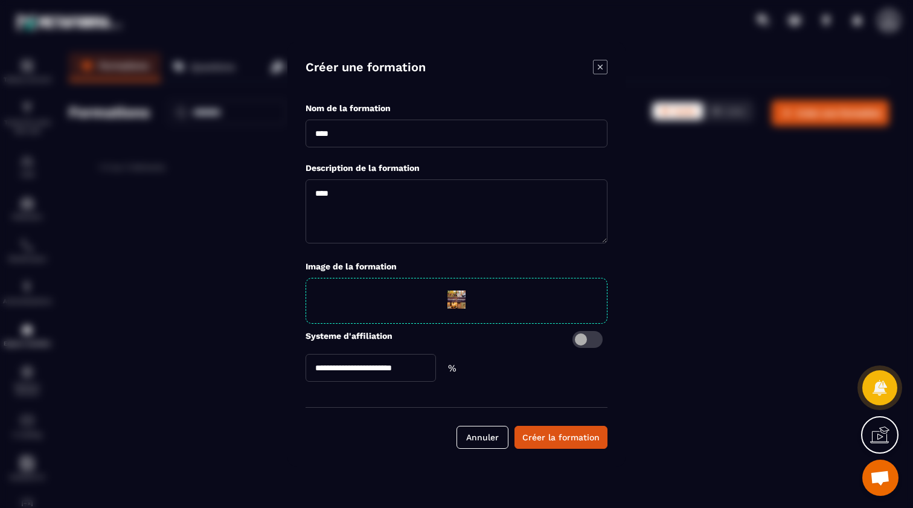
click at [403, 368] on input "Modal window" at bounding box center [371, 368] width 130 height 28
click at [580, 336] on span "Modal window" at bounding box center [588, 339] width 30 height 17
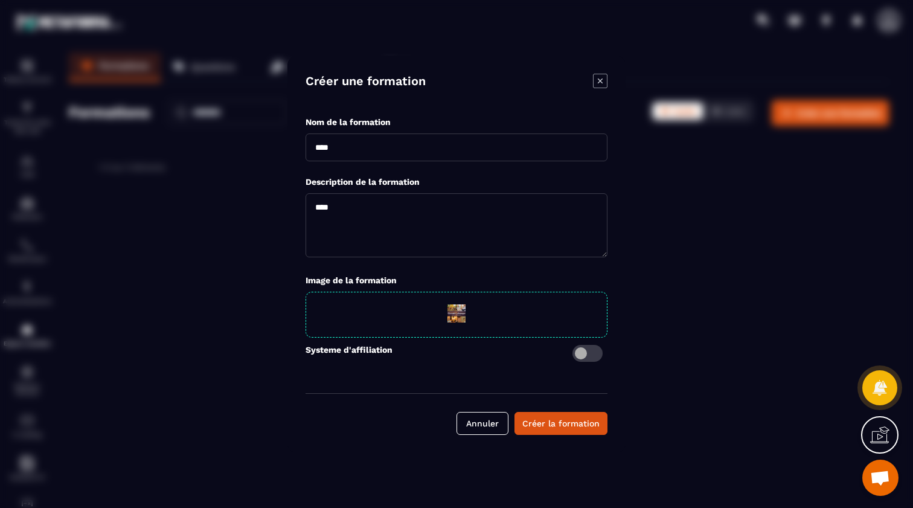
click at [595, 353] on span "Modal window" at bounding box center [588, 353] width 30 height 17
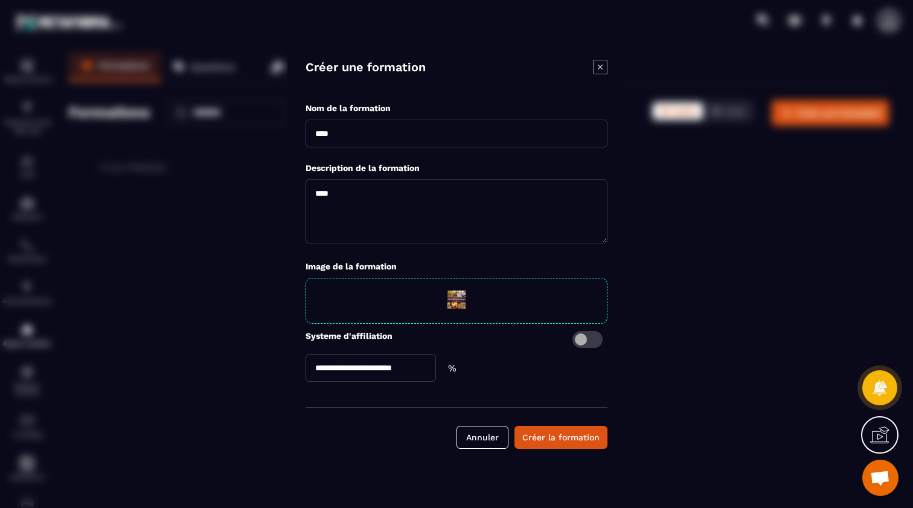
click at [585, 342] on span "Modal window" at bounding box center [588, 339] width 30 height 17
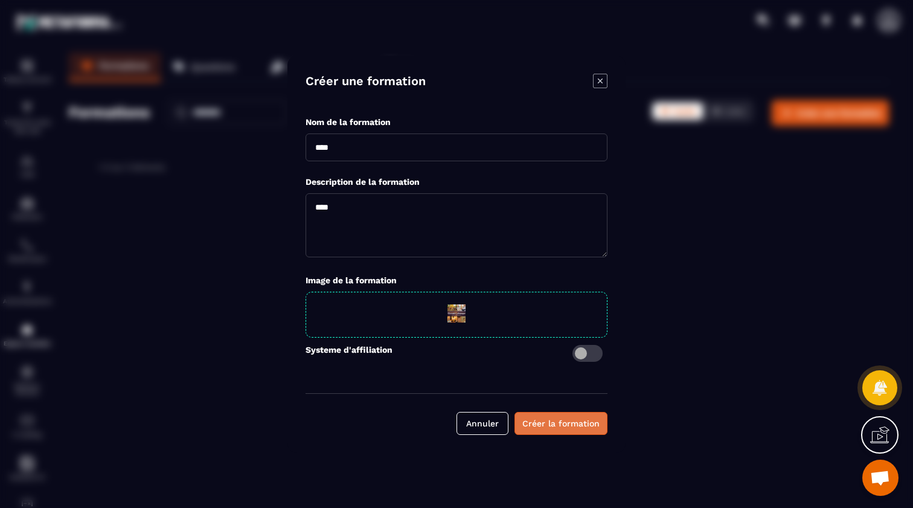
click at [568, 423] on div "Créer la formation" at bounding box center [560, 423] width 77 height 12
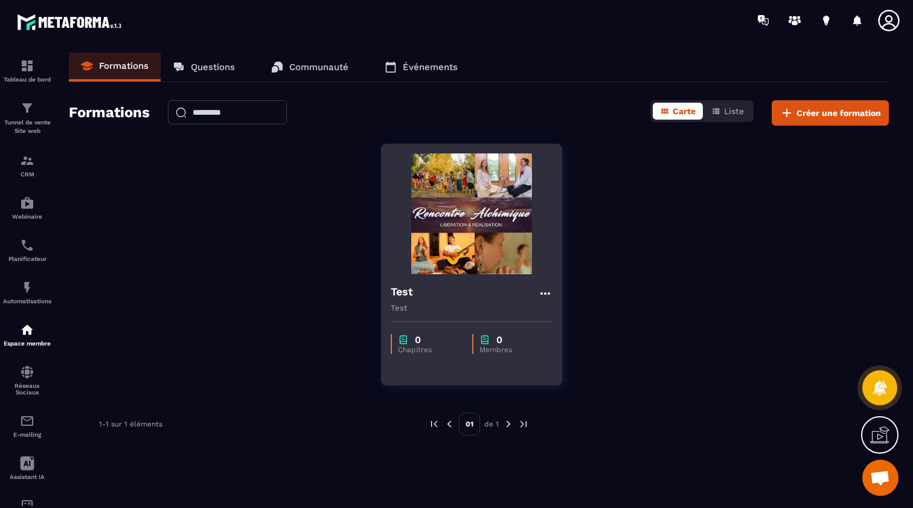
click at [487, 247] on img at bounding box center [472, 213] width 162 height 121
click at [416, 367] on div "Test Test 0 Chapitres 0 Membres" at bounding box center [471, 265] width 181 height 242
click at [495, 251] on img at bounding box center [472, 213] width 162 height 121
click at [546, 297] on icon at bounding box center [545, 293] width 14 height 14
click at [577, 315] on button "Modifier" at bounding box center [580, 318] width 75 height 22
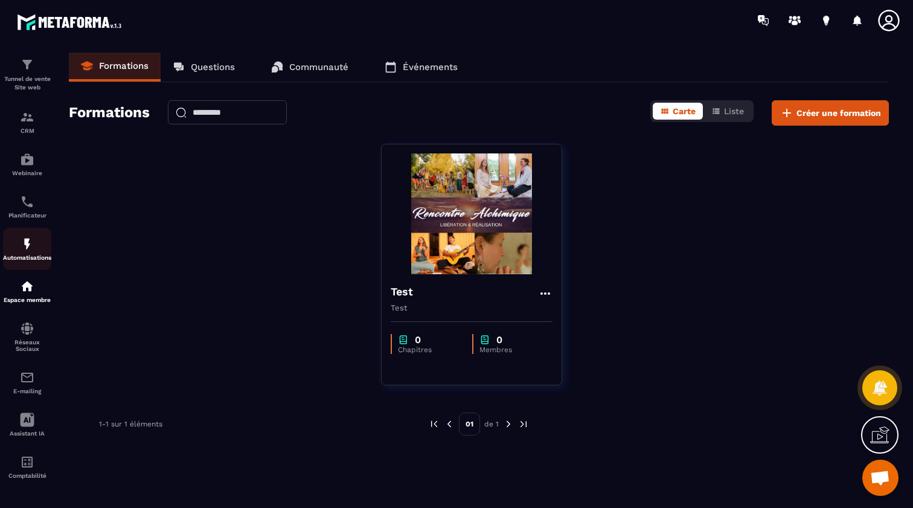
scroll to position [43, 0]
click at [28, 422] on icon at bounding box center [27, 420] width 14 height 14
